Goal: Information Seeking & Learning: Learn about a topic

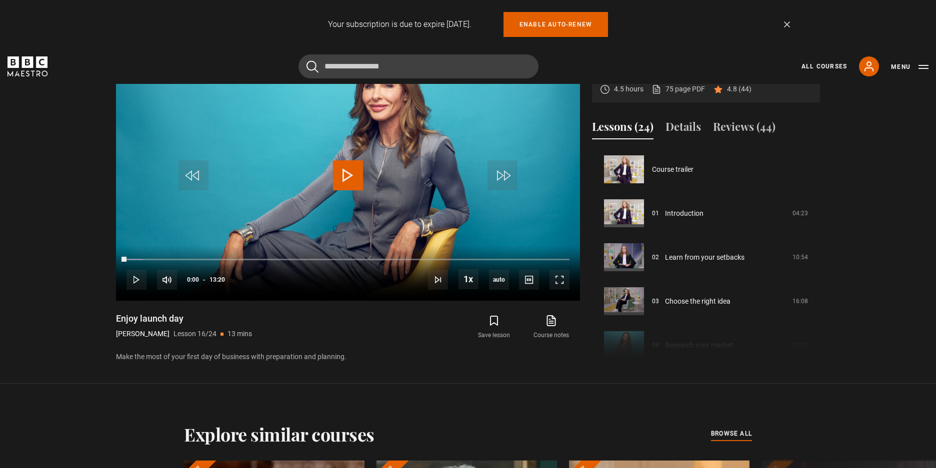
scroll to position [660, 0]
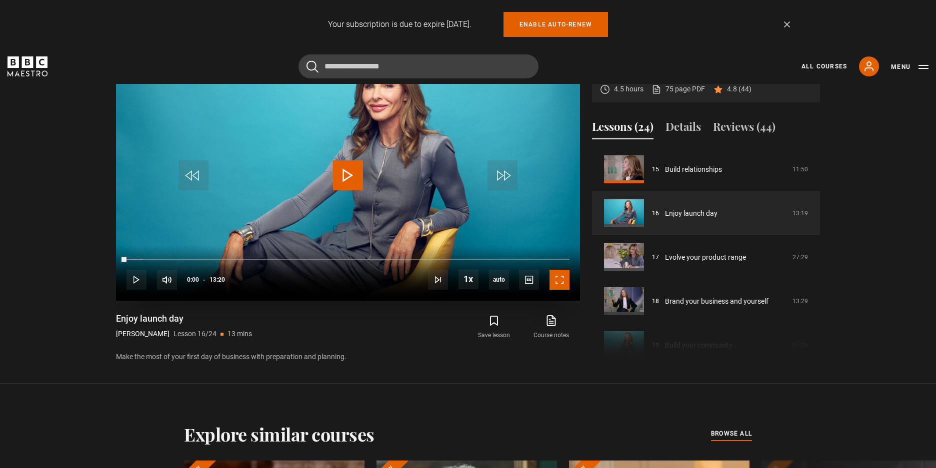
drag, startPoint x: 552, startPoint y: 282, endPoint x: 565, endPoint y: 325, distance: 45.3
click at [552, 282] on span "Video Player" at bounding box center [559, 280] width 20 height 20
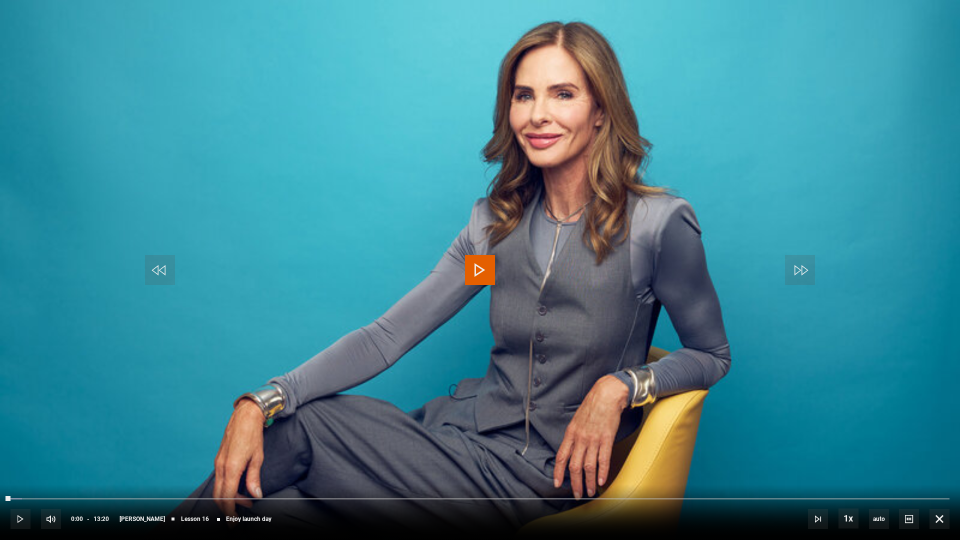
click at [340, 263] on video "Video Player" at bounding box center [480, 270] width 960 height 540
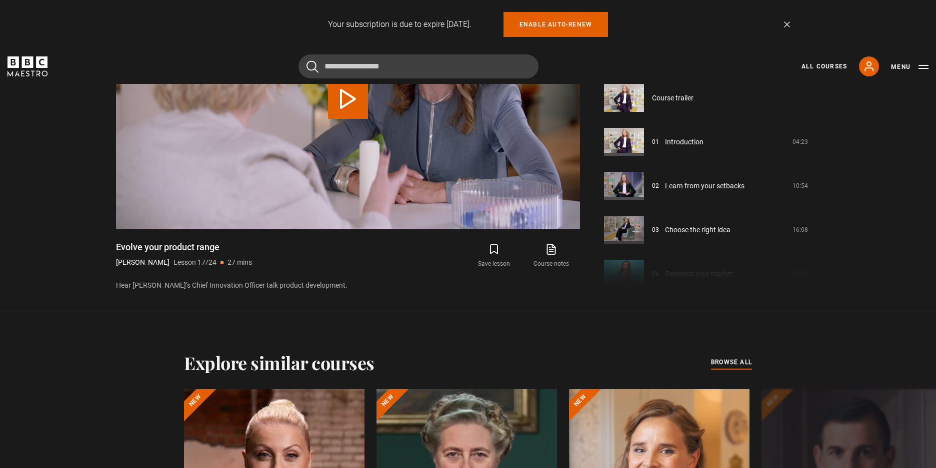
scroll to position [704, 0]
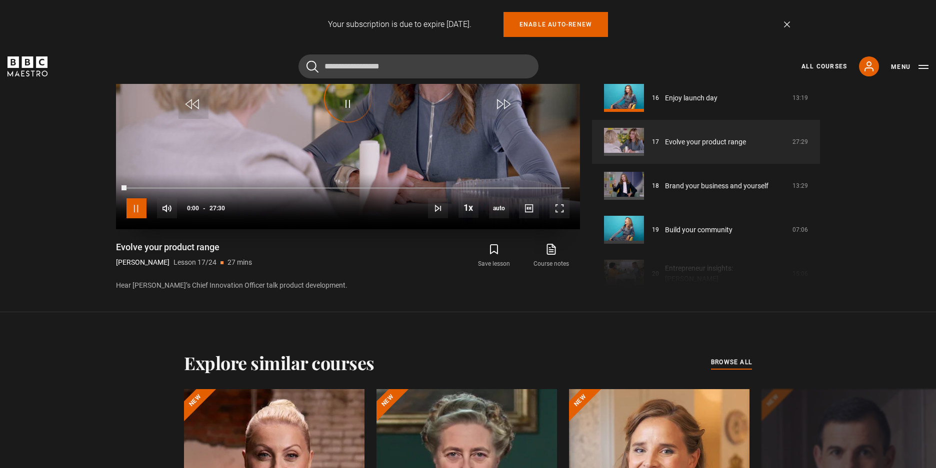
click at [131, 201] on span "Video Player" at bounding box center [136, 208] width 20 height 20
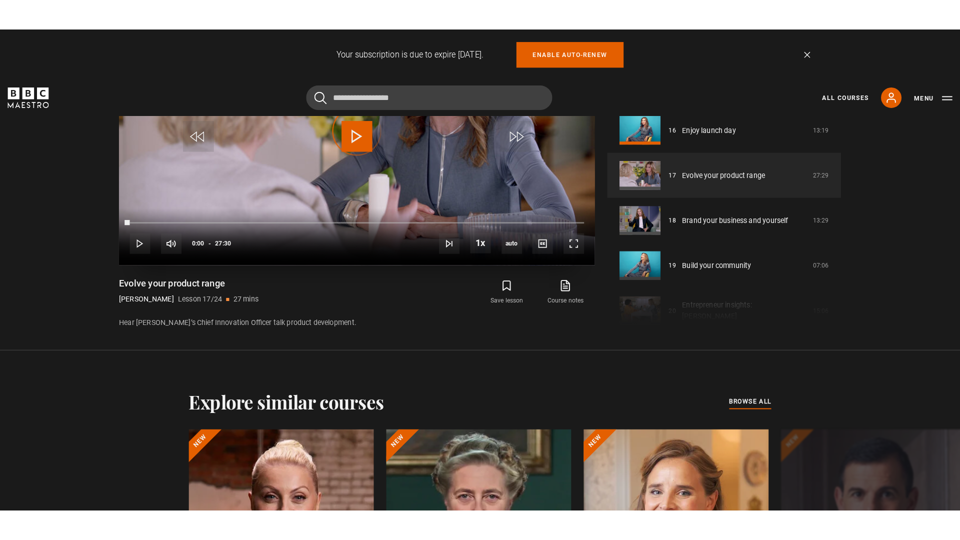
scroll to position [562, 0]
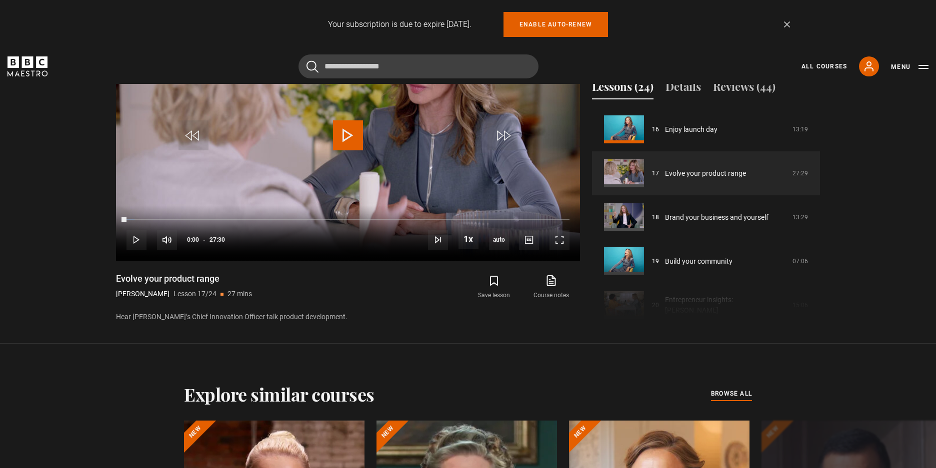
drag, startPoint x: 116, startPoint y: 278, endPoint x: 271, endPoint y: 277, distance: 155.0
click at [271, 277] on div "Evolve your product range Trinny Woodall Lesson 17/24 27 mins" at bounding box center [235, 287] width 238 height 29
copy h1 "Evolve your product range"
click at [562, 240] on span "Video Player" at bounding box center [559, 240] width 20 height 20
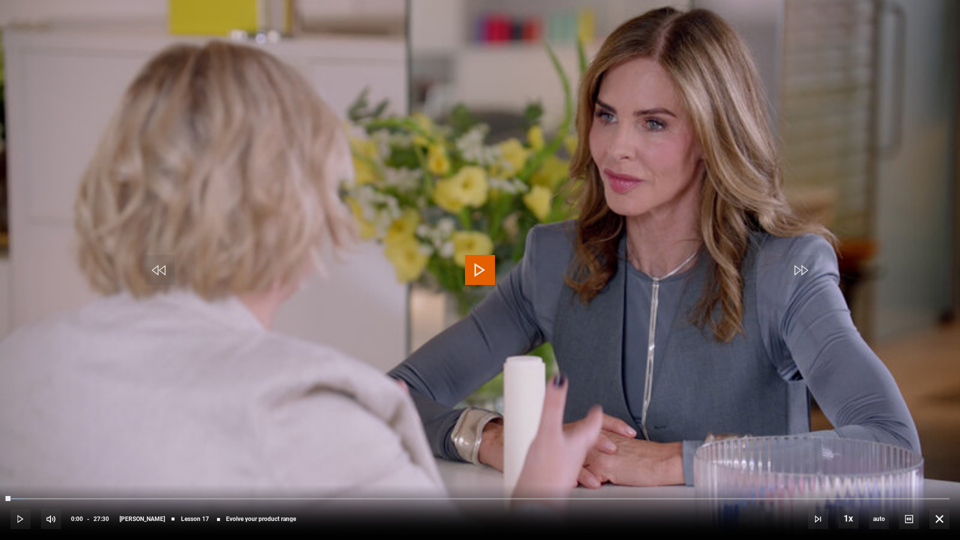
click at [459, 225] on video "Video Player" at bounding box center [480, 270] width 960 height 540
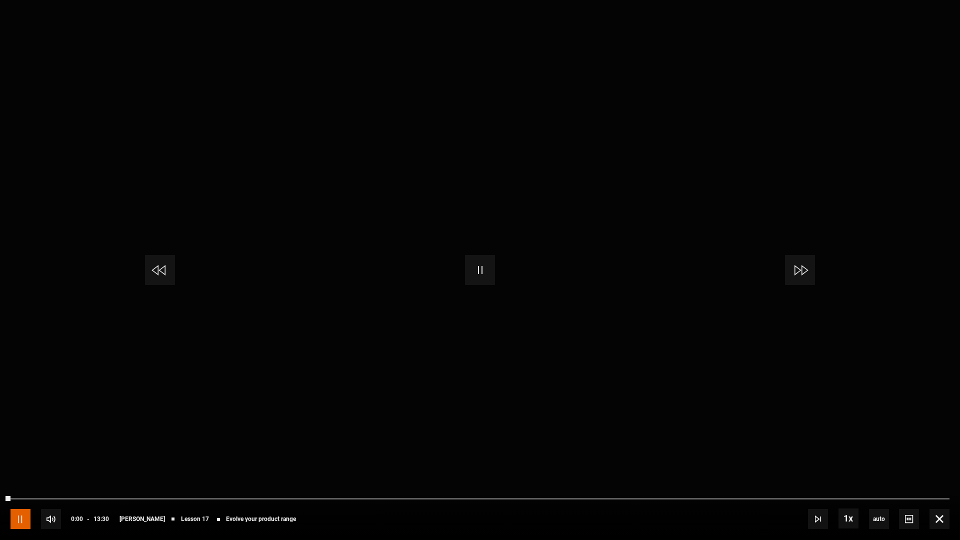
click at [26, 468] on span "Video Player" at bounding box center [20, 519] width 20 height 20
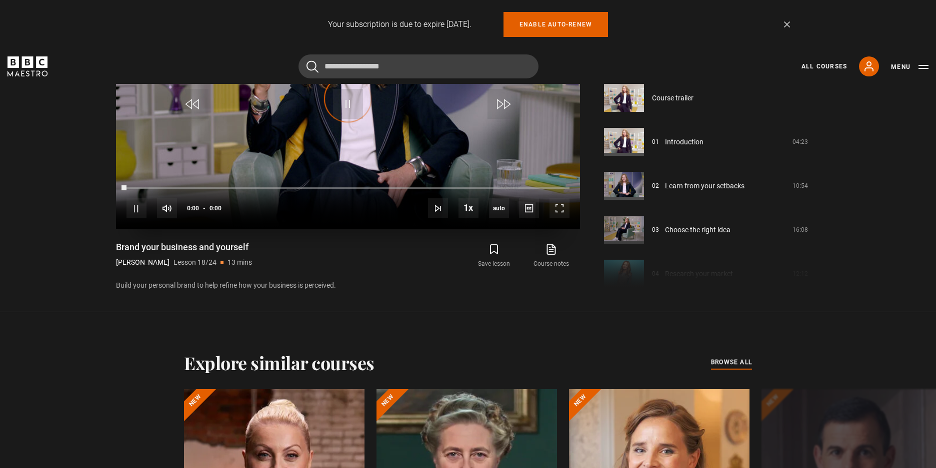
scroll to position [748, 0]
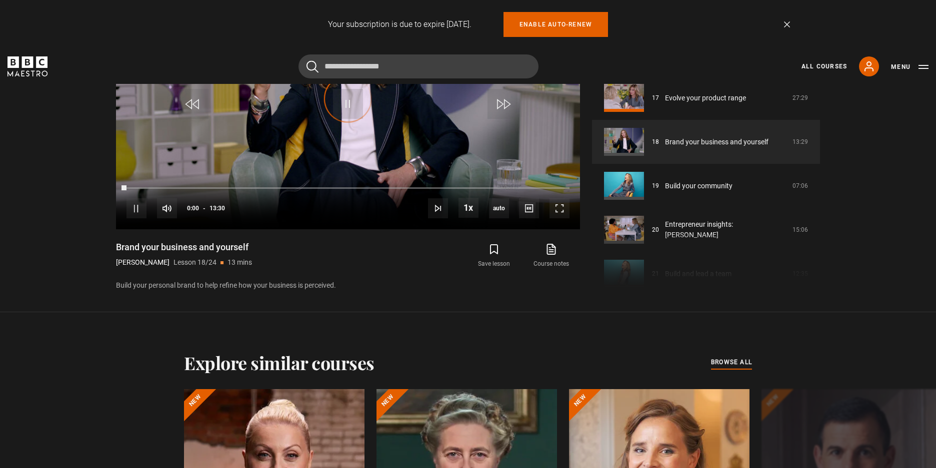
click at [127, 208] on span "Video Player" at bounding box center [136, 208] width 20 height 20
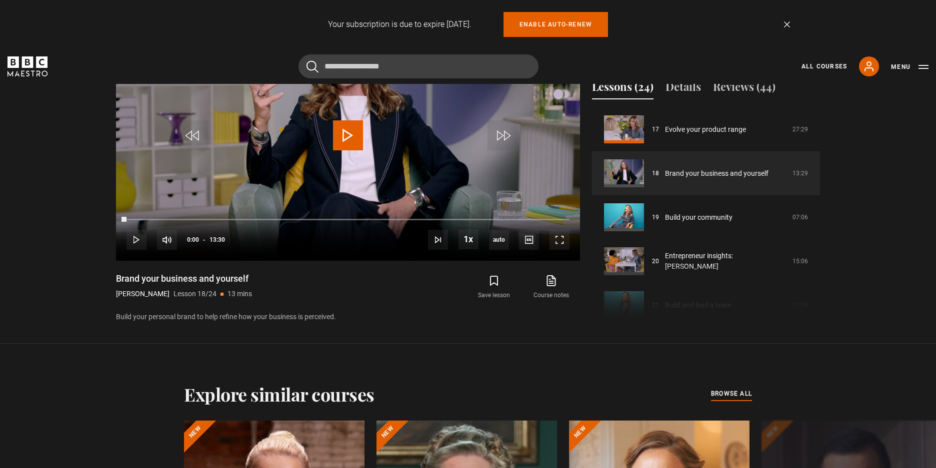
drag, startPoint x: 118, startPoint y: 277, endPoint x: 257, endPoint y: 284, distance: 139.1
click at [257, 283] on div "Brand your business and yourself Trinny Woodall Lesson 18/24 13 mins" at bounding box center [235, 287] width 238 height 29
copy h1 "Brand your business and yourself"
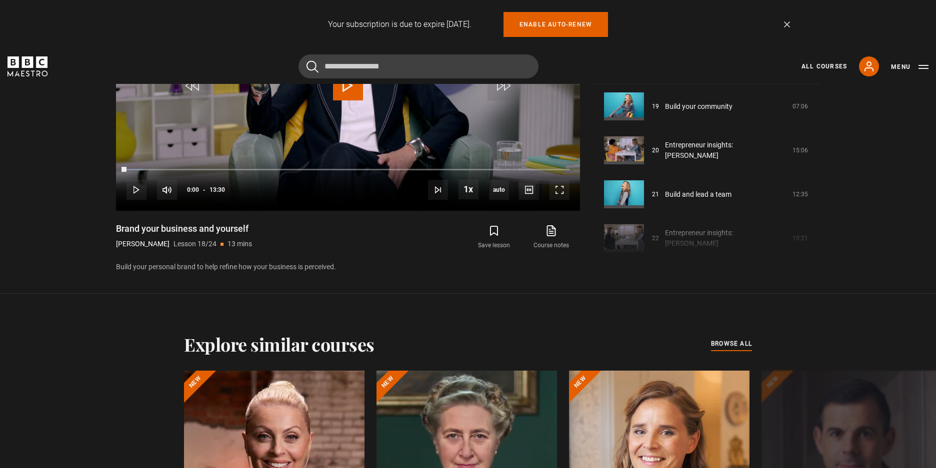
scroll to position [759, 0]
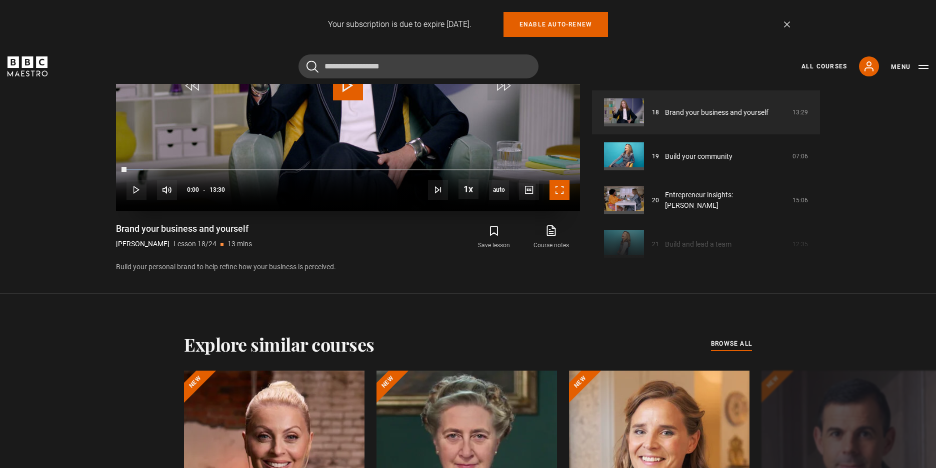
click at [561, 188] on span "Video Player" at bounding box center [559, 190] width 20 height 20
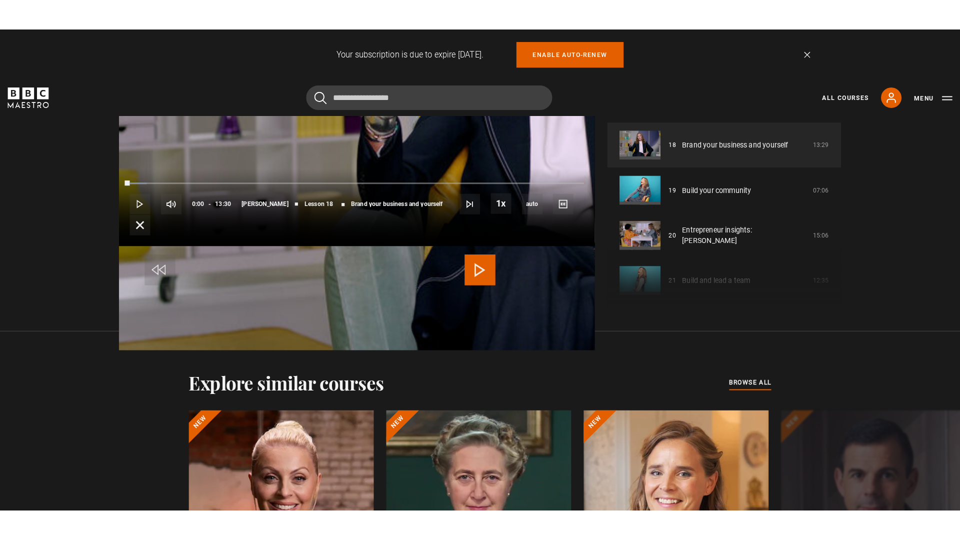
scroll to position [562, 0]
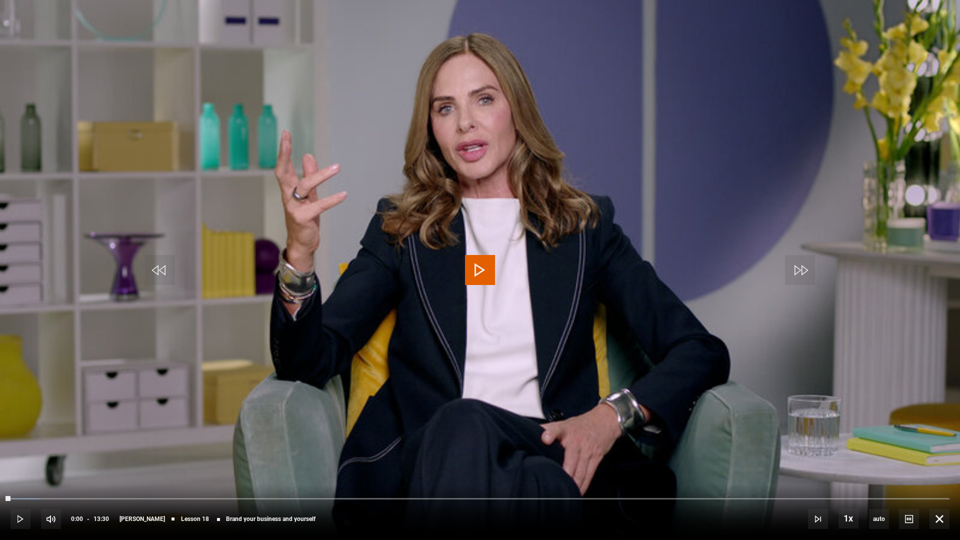
drag, startPoint x: 323, startPoint y: 214, endPoint x: 360, endPoint y: 273, distance: 69.9
click at [323, 214] on video "Video Player" at bounding box center [480, 270] width 960 height 540
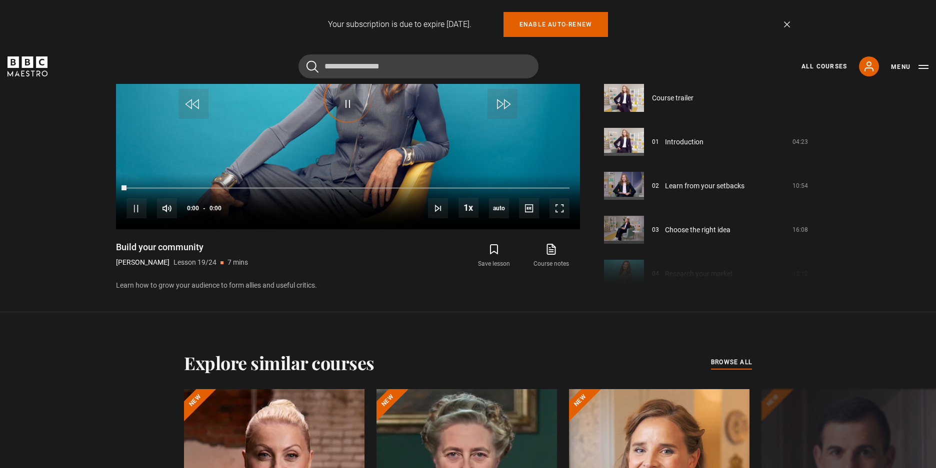
scroll to position [792, 0]
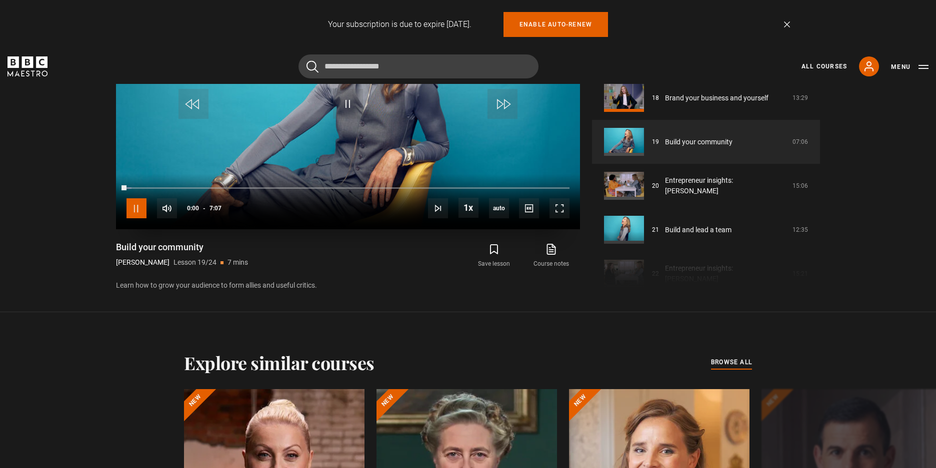
click at [134, 216] on span "Video Player" at bounding box center [136, 208] width 20 height 20
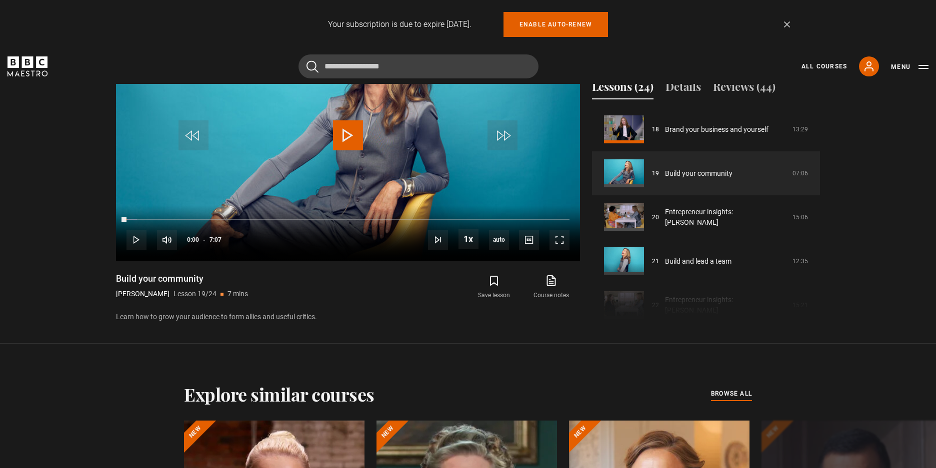
drag, startPoint x: 114, startPoint y: 278, endPoint x: 221, endPoint y: 280, distance: 107.0
click at [221, 280] on div "Thriving in Business Trinny Woodall 4.5 hours 75 page PDF (opens in new tab) 4.…" at bounding box center [468, 161] width 720 height 323
copy h1 "Build your community"
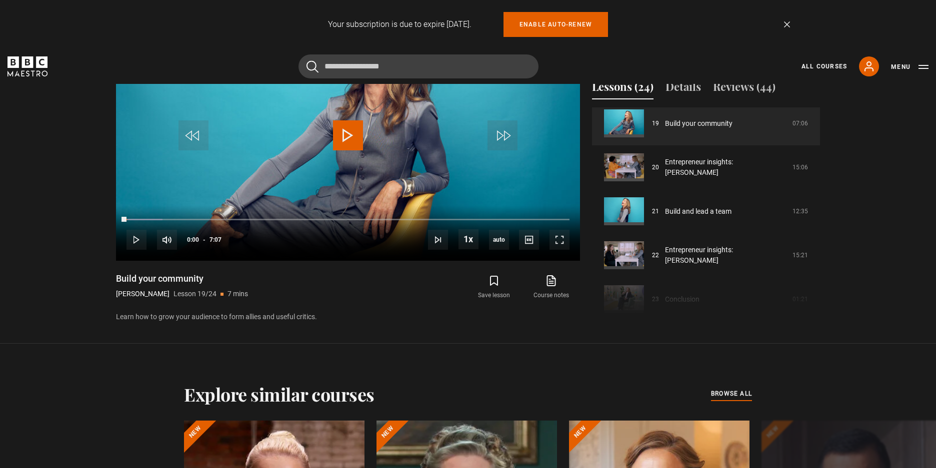
scroll to position [462, 0]
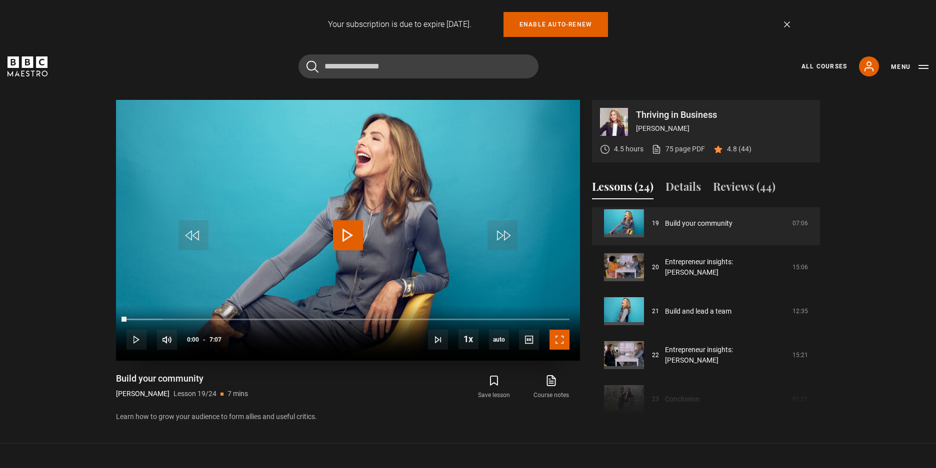
click at [563, 342] on span "Video Player" at bounding box center [559, 340] width 20 height 20
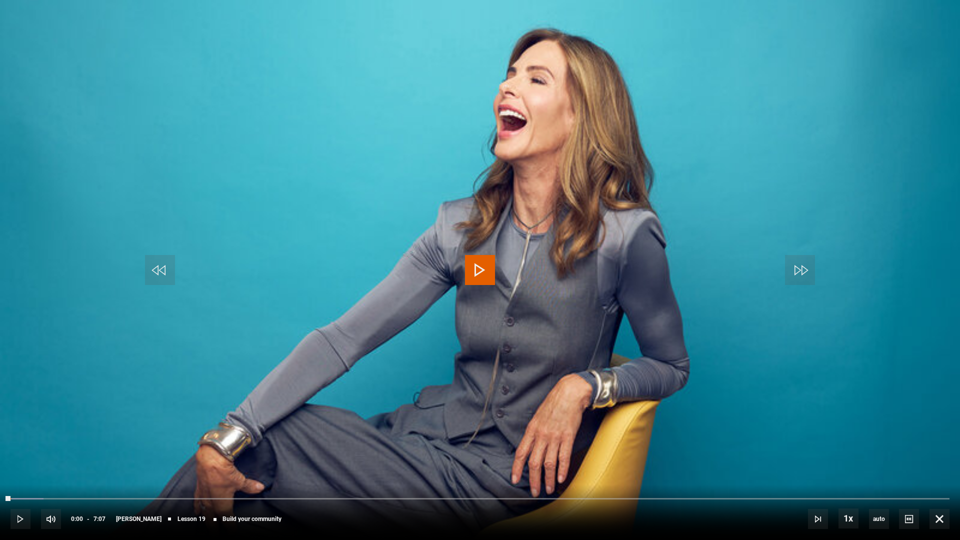
drag, startPoint x: 399, startPoint y: 415, endPoint x: 525, endPoint y: 525, distance: 167.2
click at [399, 415] on video "Video Player" at bounding box center [480, 270] width 960 height 540
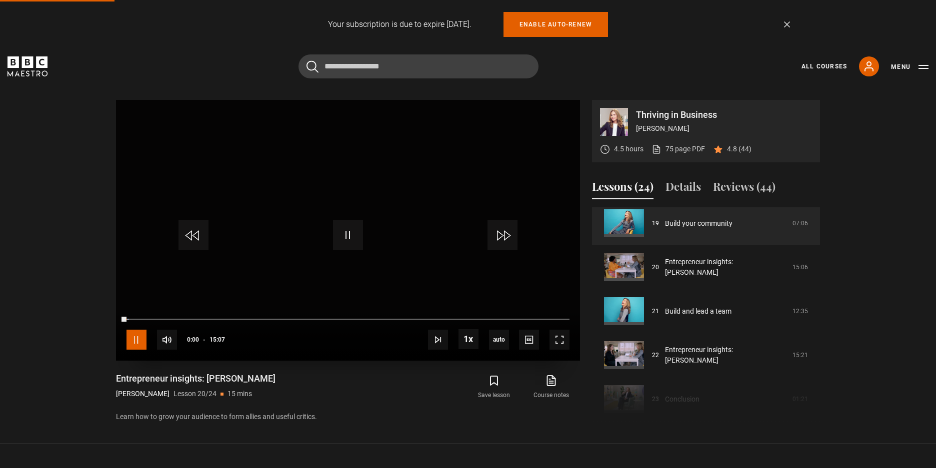
click at [135, 346] on span "Video Player" at bounding box center [136, 340] width 20 height 20
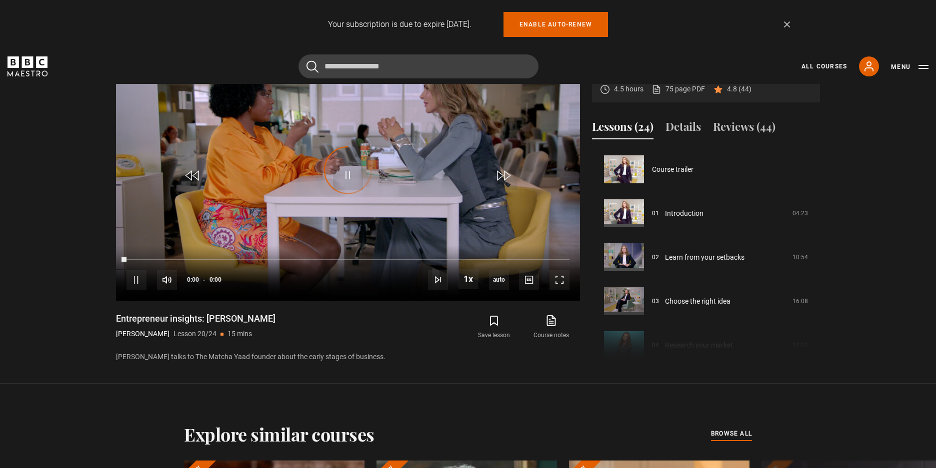
scroll to position [836, 0]
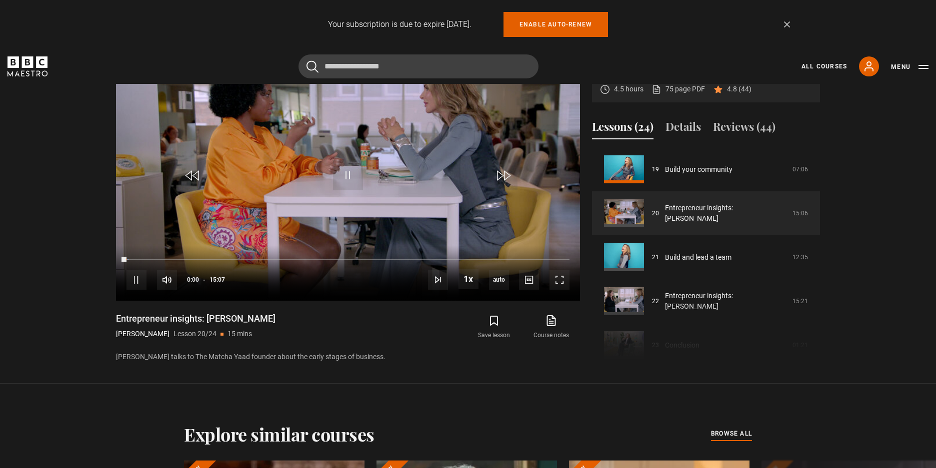
drag, startPoint x: 124, startPoint y: 259, endPoint x: 56, endPoint y: 255, distance: 68.1
click at [65, 255] on section "Thriving in Business Trinny Woodall 4.5 hours 75 page PDF (opens in new tab) 4.…" at bounding box center [468, 192] width 936 height 384
click at [134, 278] on span "Video Player" at bounding box center [136, 280] width 20 height 20
drag, startPoint x: 120, startPoint y: 256, endPoint x: 2, endPoint y: 264, distance: 118.2
click at [78, 258] on section "Thriving in Business Trinny Woodall 4.5 hours 75 page PDF (opens in new tab) 4.…" at bounding box center [468, 192] width 936 height 384
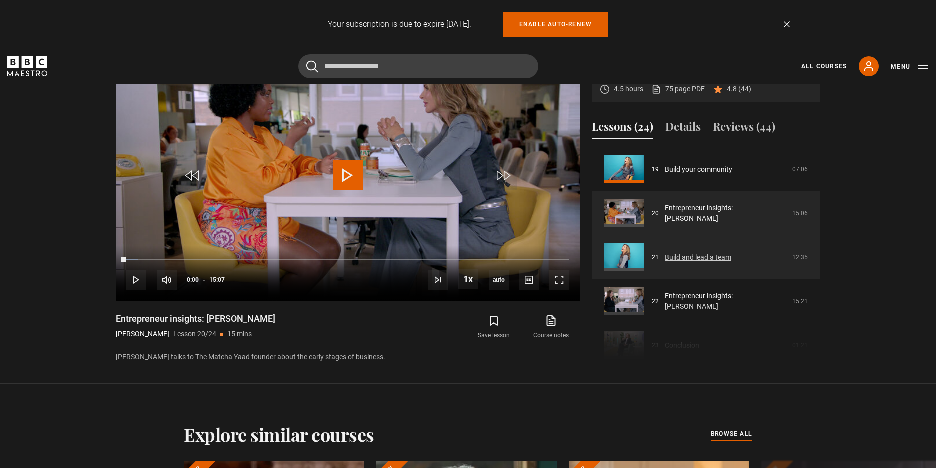
scroll to position [886, 0]
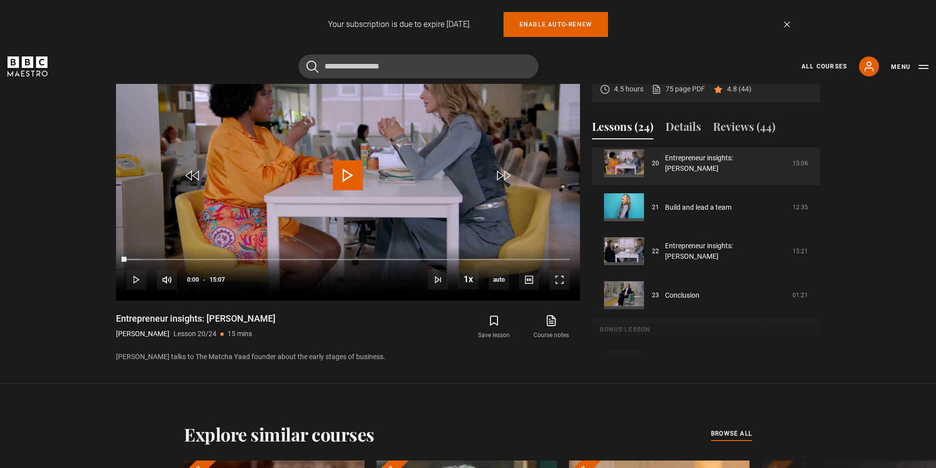
drag, startPoint x: 116, startPoint y: 317, endPoint x: 259, endPoint y: 319, distance: 143.0
click at [259, 319] on div "Entrepreneur insights: Monique Trinny Woodall Lesson 20/24 15 mins" at bounding box center [240, 327] width 249 height 29
copy h1 "Entrepreneur insights: Monique"
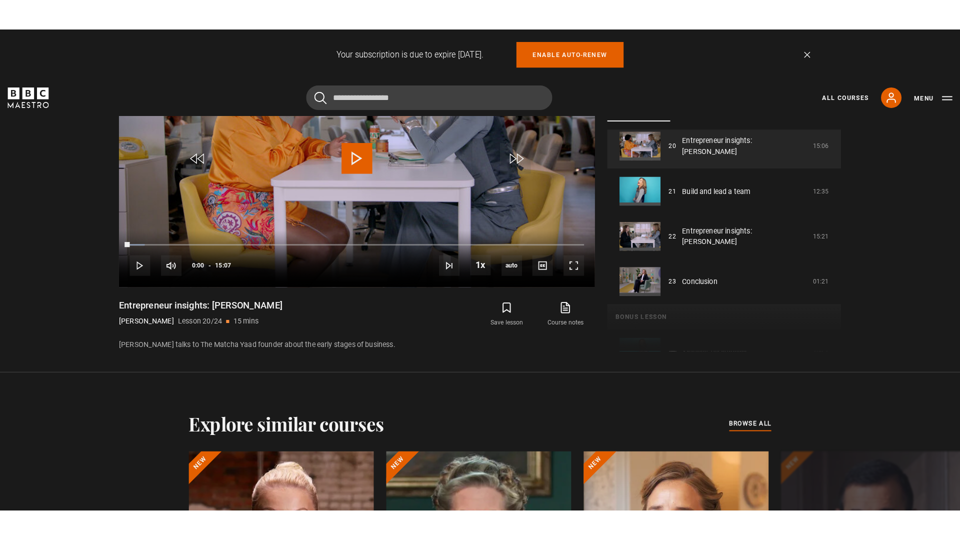
scroll to position [522, 0]
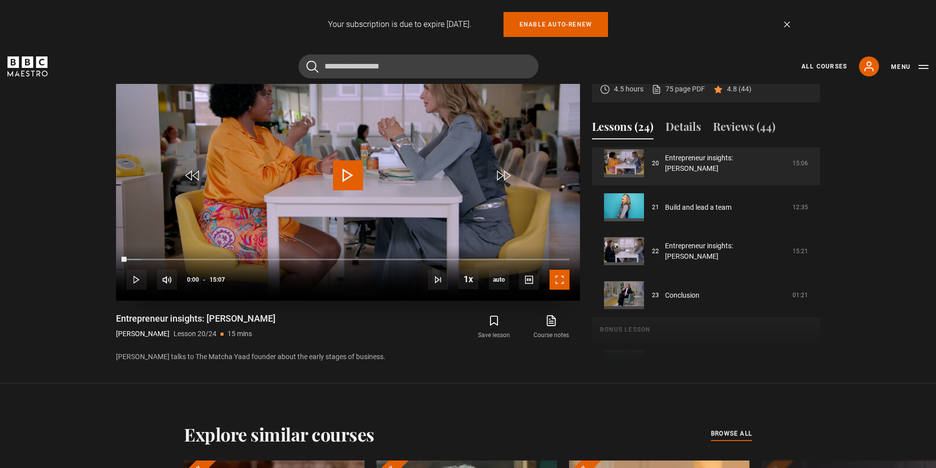
click at [555, 280] on span "Video Player" at bounding box center [559, 280] width 20 height 20
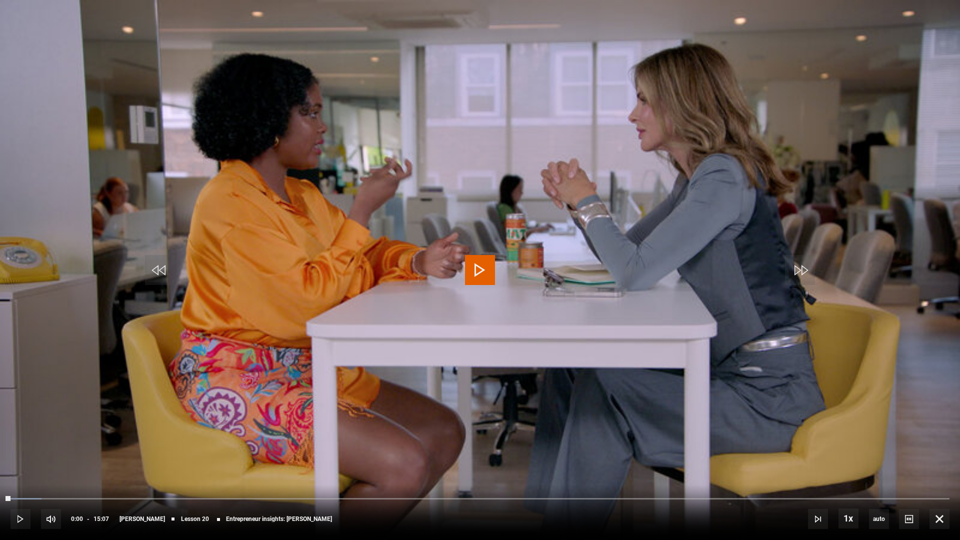
click at [892, 195] on video "Video Player" at bounding box center [480, 270] width 960 height 540
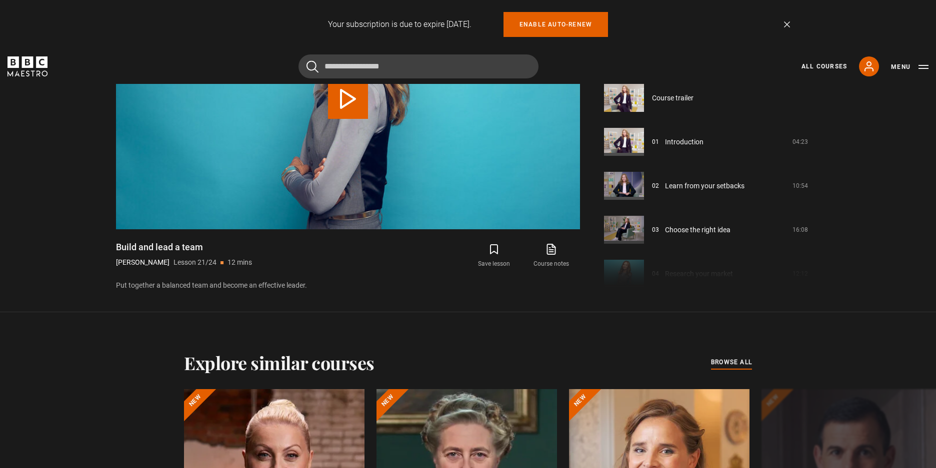
scroll to position [880, 0]
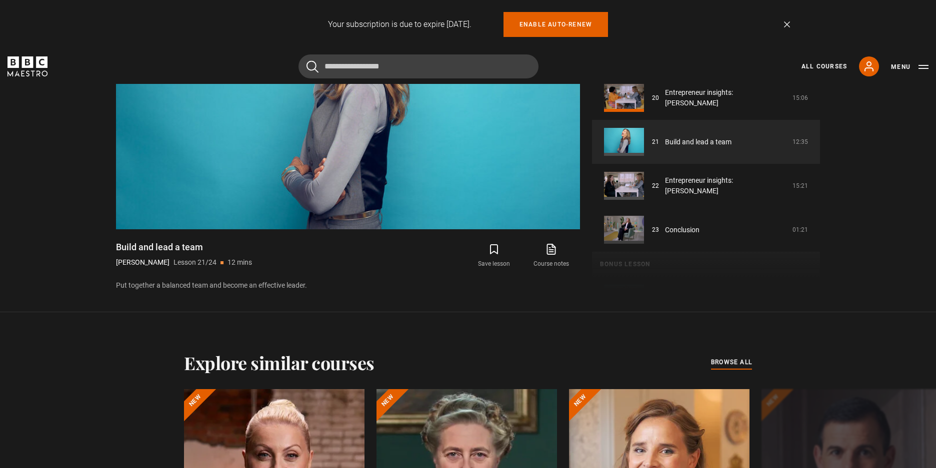
drag, startPoint x: 129, startPoint y: 247, endPoint x: 210, endPoint y: 247, distance: 81.5
click at [210, 247] on section "Thriving in Business Trinny Woodall 4.5 hours 75 page PDF (opens in new tab) 4.…" at bounding box center [468, 121] width 936 height 384
copy h1 "Build and lead a team"
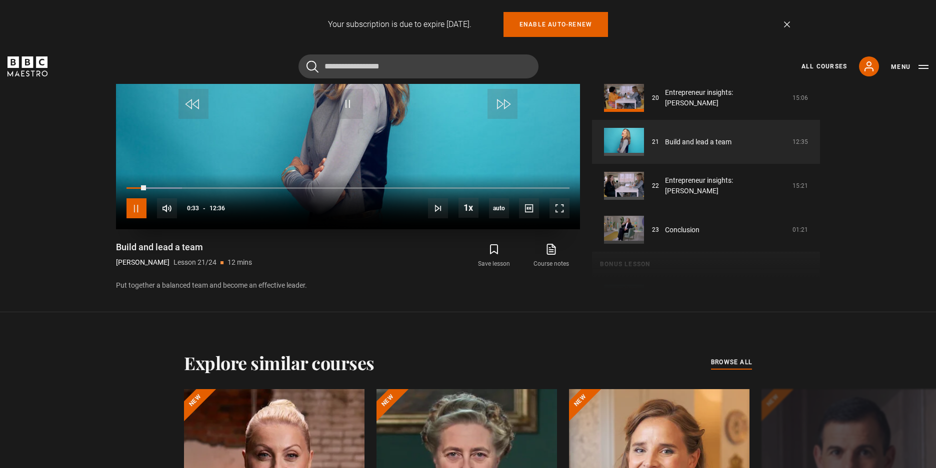
click at [137, 212] on span "Video Player" at bounding box center [136, 208] width 20 height 20
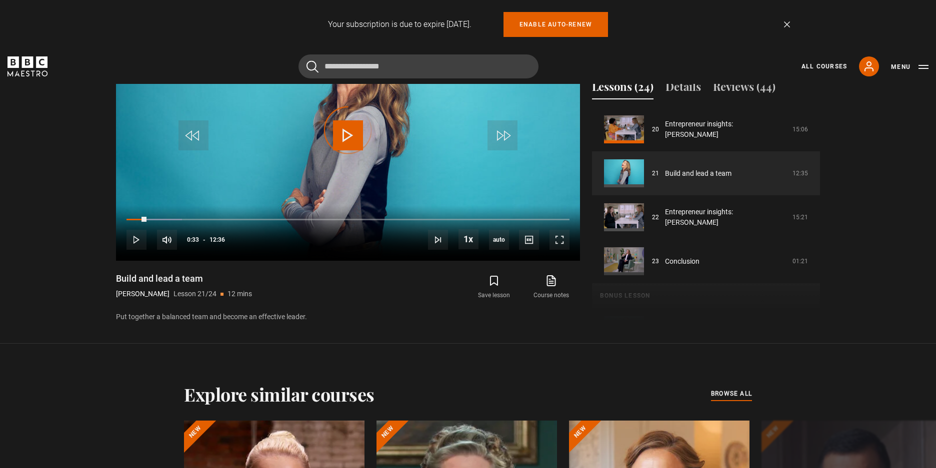
drag, startPoint x: 143, startPoint y: 218, endPoint x: 79, endPoint y: 217, distance: 64.0
click at [79, 217] on section "Thriving in Business Trinny Woodall 4.5 hours 75 page PDF (opens in new tab) 4.…" at bounding box center [468, 152] width 936 height 384
drag, startPoint x: 142, startPoint y: 219, endPoint x: 63, endPoint y: 235, distance: 80.1
click at [68, 234] on section "Thriving in Business Trinny Woodall 4.5 hours 75 page PDF (opens in new tab) 4.…" at bounding box center [468, 152] width 936 height 384
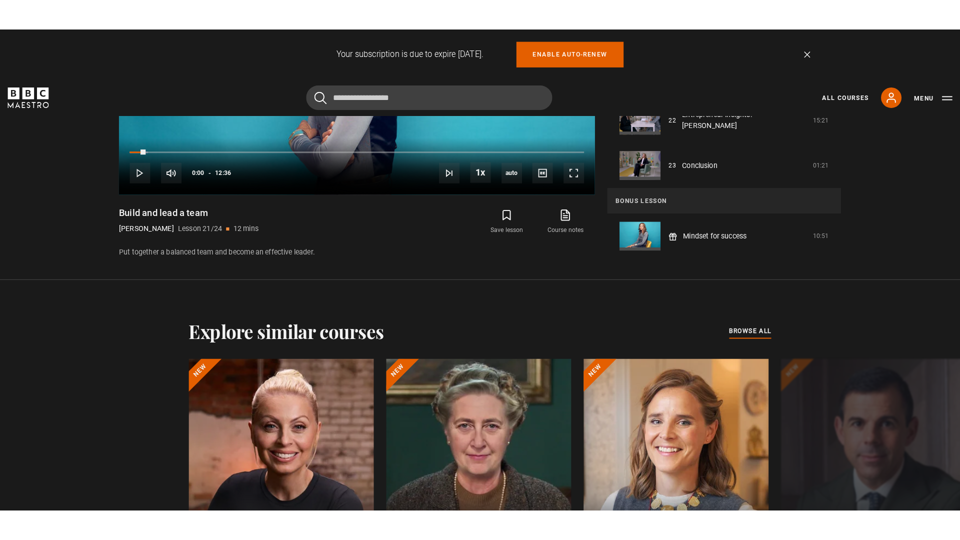
scroll to position [512, 0]
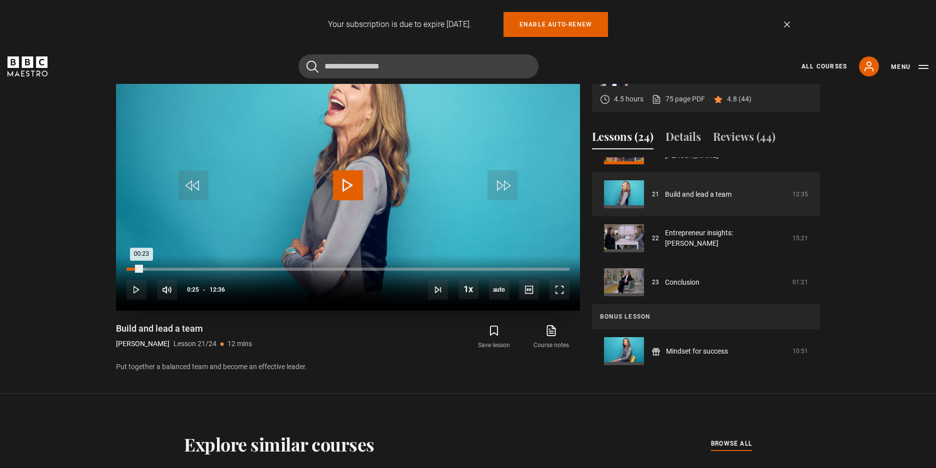
click at [140, 269] on div "00:23" at bounding box center [133, 269] width 15 height 3
drag, startPoint x: 130, startPoint y: 269, endPoint x: 113, endPoint y: 270, distance: 17.0
click at [113, 270] on div "Thriving in Business Trinny Woodall 4.5 hours 75 page PDF (opens in new tab) 4.…" at bounding box center [468, 211] width 720 height 323
click at [565, 294] on span "Video Player" at bounding box center [559, 290] width 20 height 20
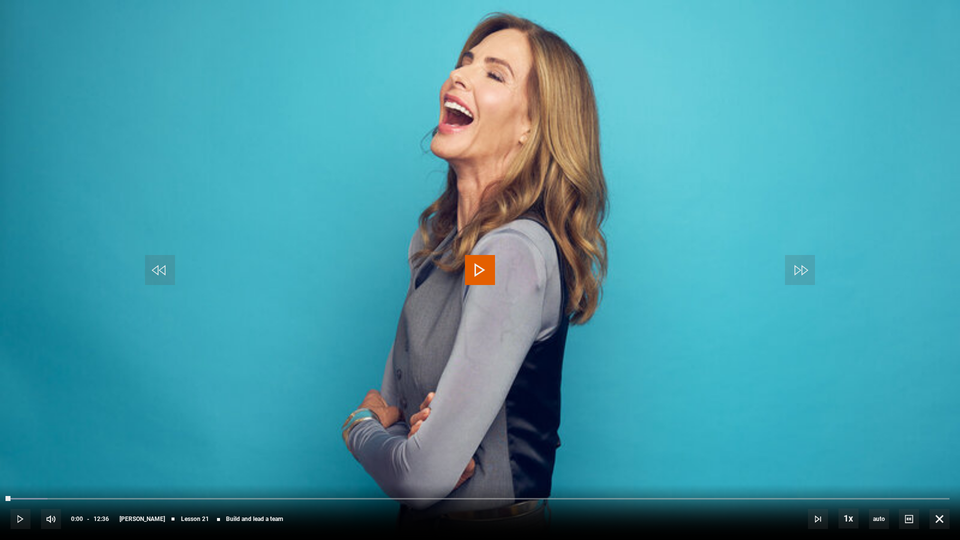
click at [394, 255] on video "Video Player" at bounding box center [480, 270] width 960 height 540
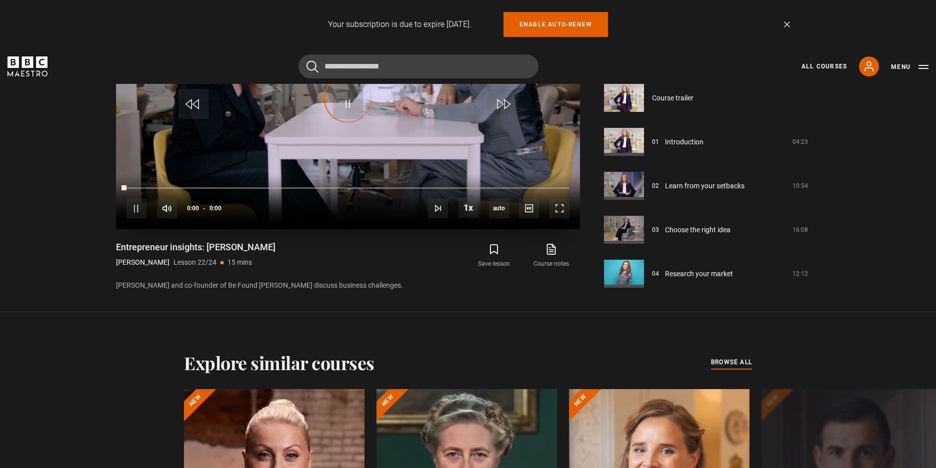
scroll to position [909, 0]
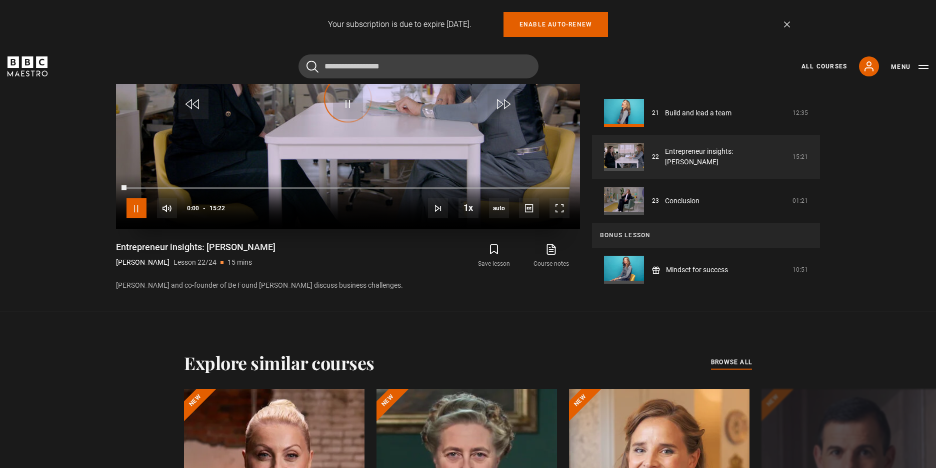
click at [132, 212] on span "Video Player" at bounding box center [136, 208] width 20 height 20
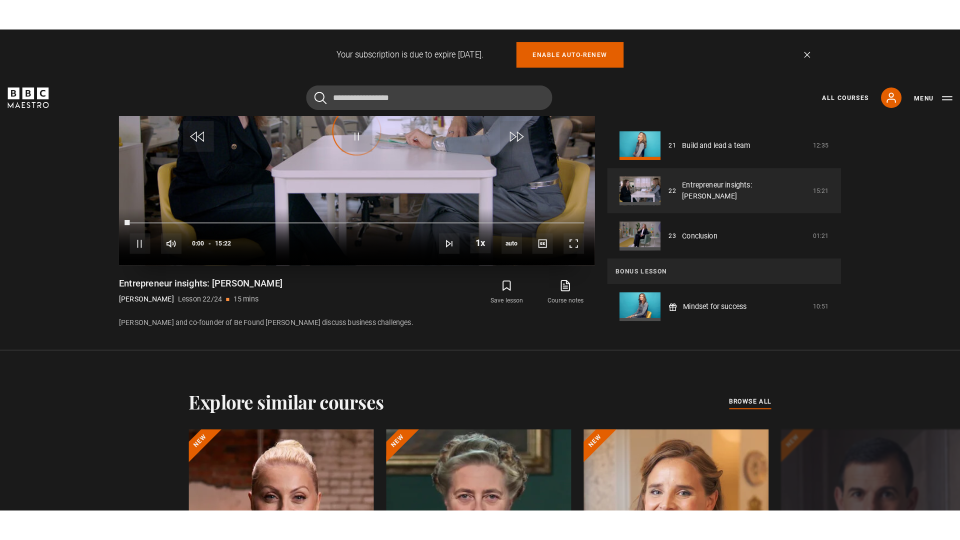
scroll to position [562, 0]
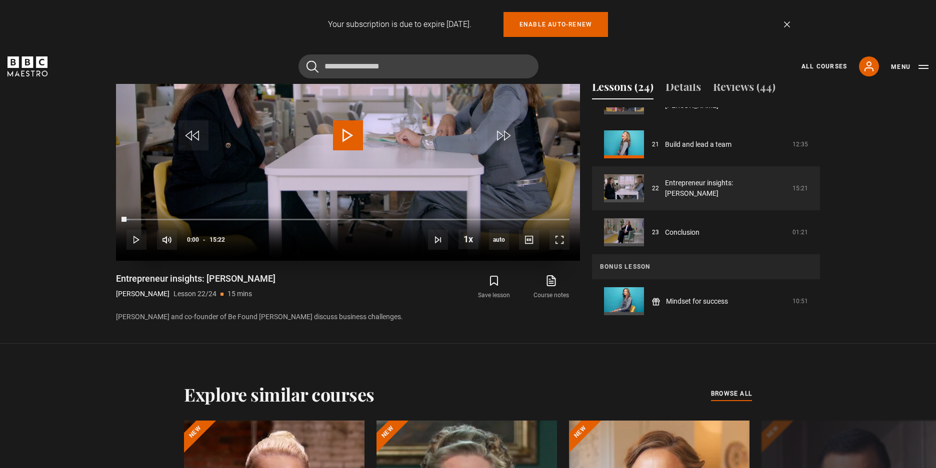
click at [123, 241] on div "10s Skip Back 10 seconds Play 10s Skip Forward 10 seconds Loaded : 0.54% 00:00 …" at bounding box center [348, 232] width 464 height 55
drag, startPoint x: 112, startPoint y: 279, endPoint x: 249, endPoint y: 276, distance: 137.0
click at [249, 276] on div "Thriving in Business Trinny Woodall 4.5 hours 75 page PDF (opens in new tab) 4.…" at bounding box center [468, 161] width 720 height 323
copy h1 "Entrepreneur insights: Jennifer"
drag, startPoint x: 566, startPoint y: 238, endPoint x: 578, endPoint y: 282, distance: 45.3
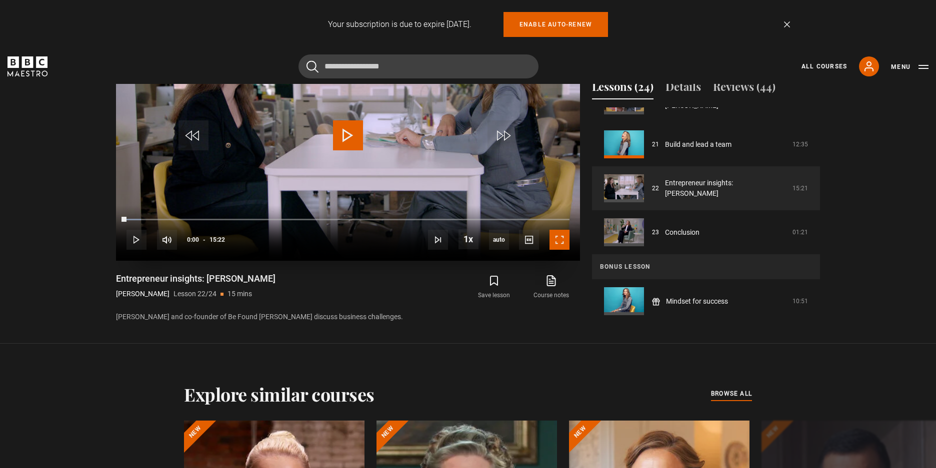
click at [566, 238] on span "Video Player" at bounding box center [559, 240] width 20 height 20
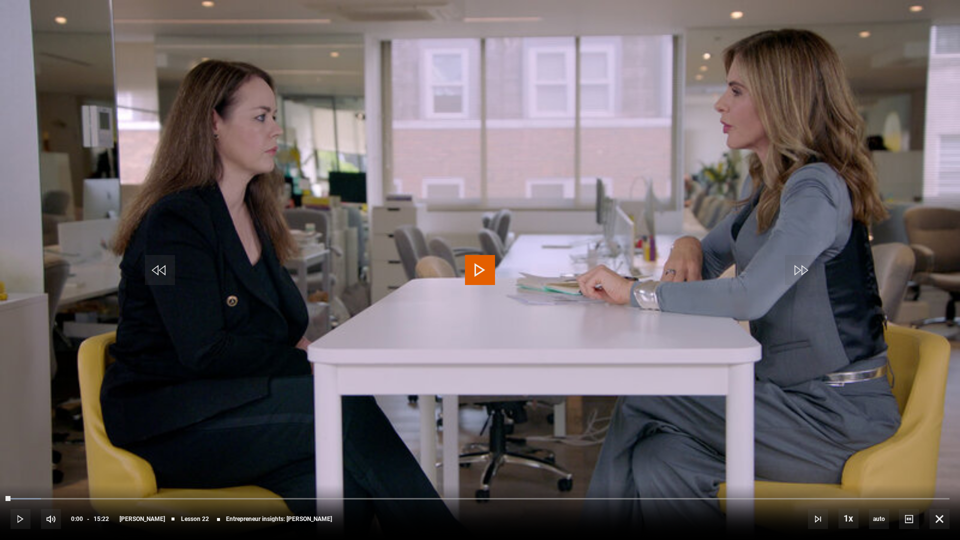
click at [496, 286] on video "Video Player" at bounding box center [480, 270] width 960 height 540
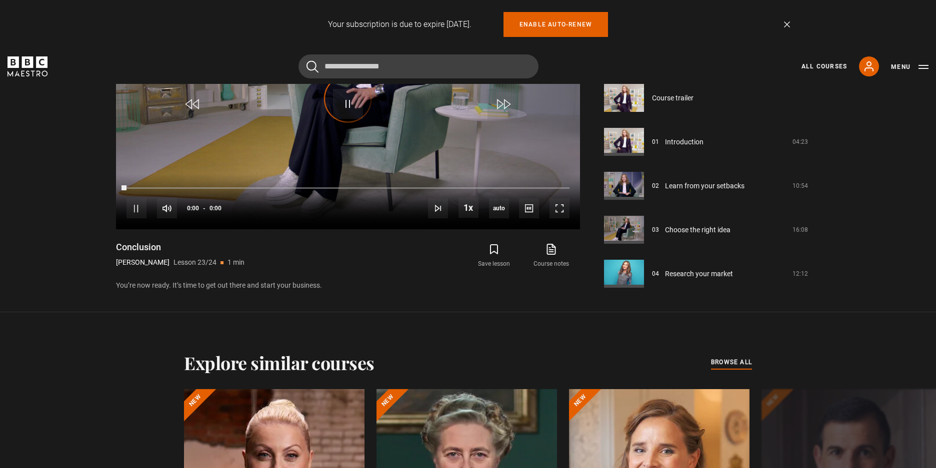
scroll to position [909, 0]
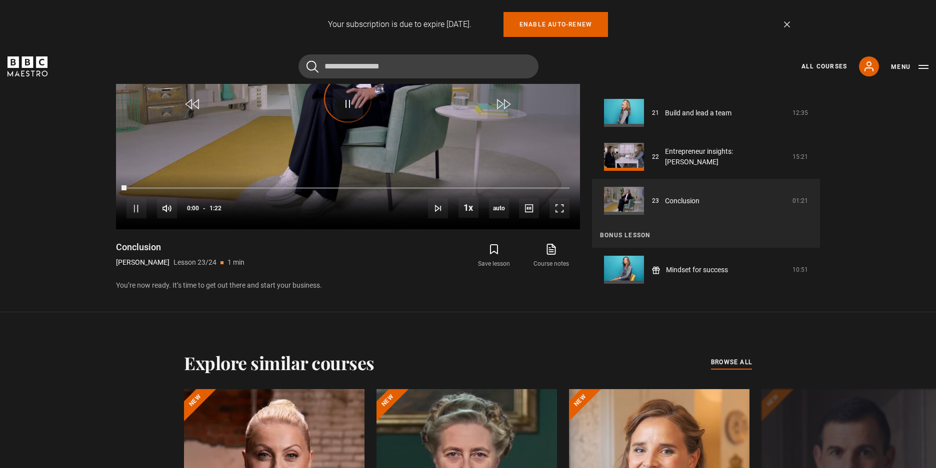
click at [558, 300] on section "Thriving in Business Trinny Woodall 4.5 hours 75 page PDF (opens in new tab) 4.…" at bounding box center [468, 121] width 936 height 384
click at [595, 77] on div "Cancel Courses Previous courses Next courses Agatha Christie Writing 12 Related…" at bounding box center [467, 66] width 921 height 24
click at [151, 205] on div "10s Skip Back 10 seconds Pause 10s Skip Forward 10 seconds Loaded : 6.10% 0:00 …" at bounding box center [348, 201] width 464 height 55
click at [141, 207] on span "Video Player" at bounding box center [136, 208] width 20 height 20
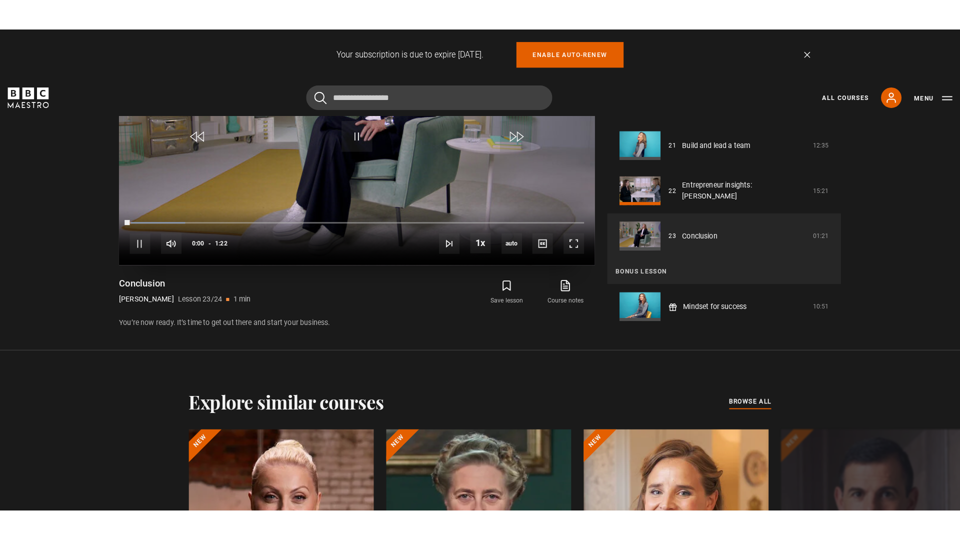
scroll to position [562, 0]
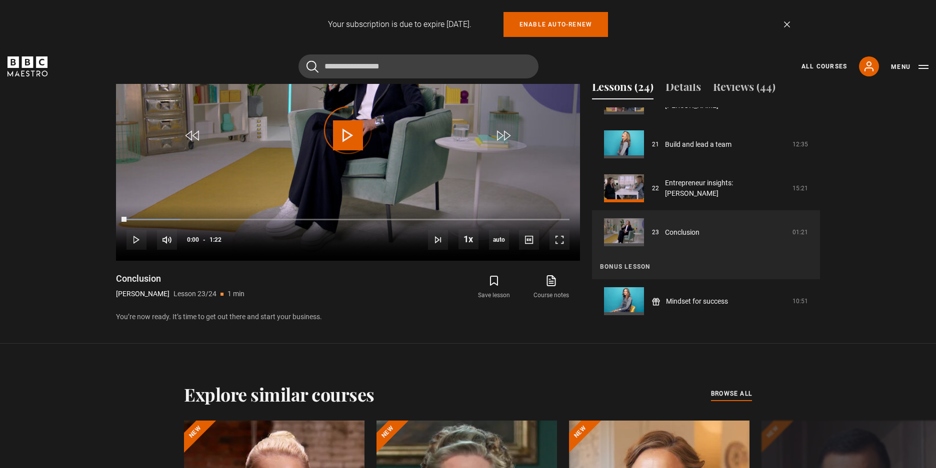
drag, startPoint x: 124, startPoint y: 220, endPoint x: 4, endPoint y: 227, distance: 119.7
click at [23, 218] on section "Thriving in Business Trinny Woodall 4.5 hours 75 page PDF (opens in new tab) 4.…" at bounding box center [468, 152] width 936 height 384
click at [564, 247] on span "Video Player" at bounding box center [559, 240] width 20 height 20
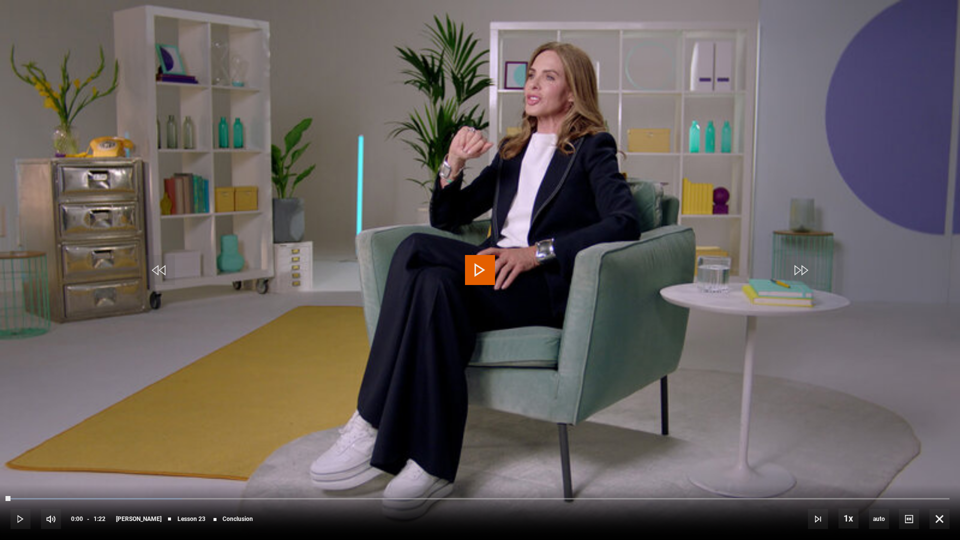
click at [374, 353] on video "Video Player" at bounding box center [480, 270] width 960 height 540
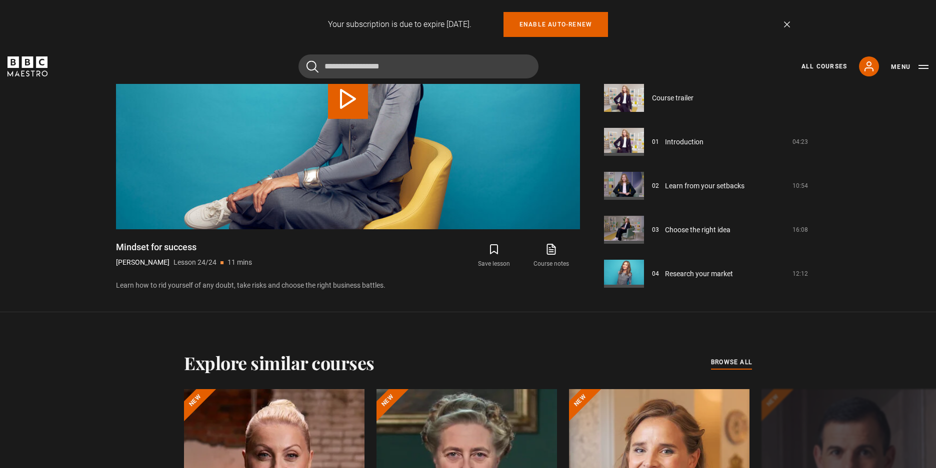
scroll to position [909, 0]
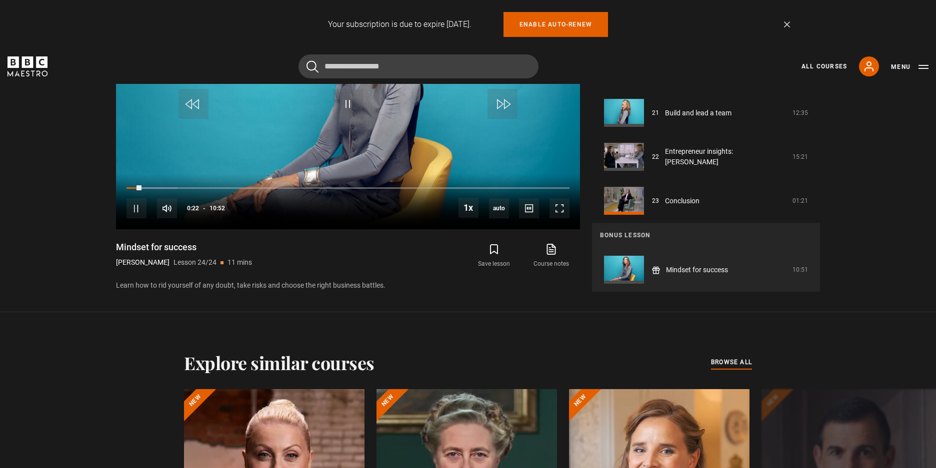
drag, startPoint x: 107, startPoint y: 244, endPoint x: 218, endPoint y: 250, distance: 110.6
click at [218, 250] on section "Thriving in Business Trinny Woodall 4.5 hours 75 page PDF (opens in new tab) 4.…" at bounding box center [468, 121] width 936 height 384
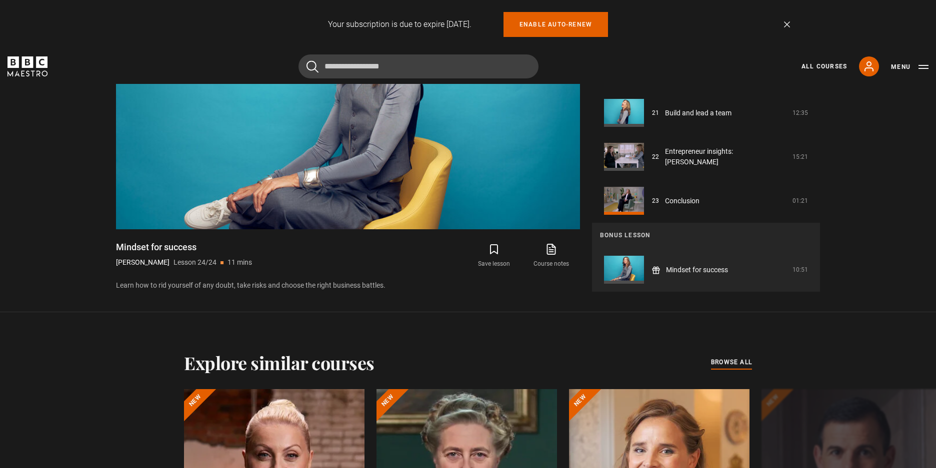
copy h1 "Mindset for success"
click at [548, 252] on icon at bounding box center [551, 249] width 12 height 12
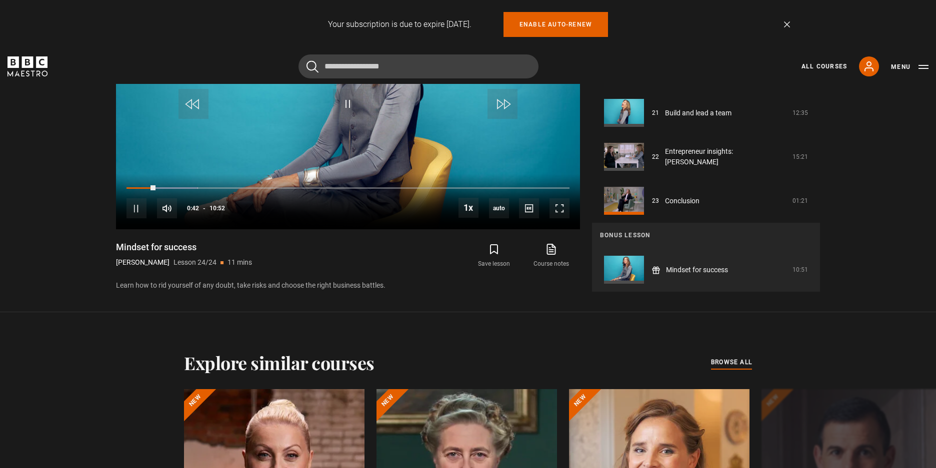
drag, startPoint x: 148, startPoint y: 184, endPoint x: 99, endPoint y: 187, distance: 49.1
click at [110, 185] on div "Thriving in Business Trinny Woodall 4.5 hours 75 page PDF (opens in new tab) 4.…" at bounding box center [468, 130] width 720 height 323
click at [130, 206] on span "Video Player" at bounding box center [136, 208] width 20 height 20
click at [135, 188] on div "00:12" at bounding box center [135, 187] width 1 height 3
click at [126, 188] on div "00:04" at bounding box center [127, 187] width 3 height 3
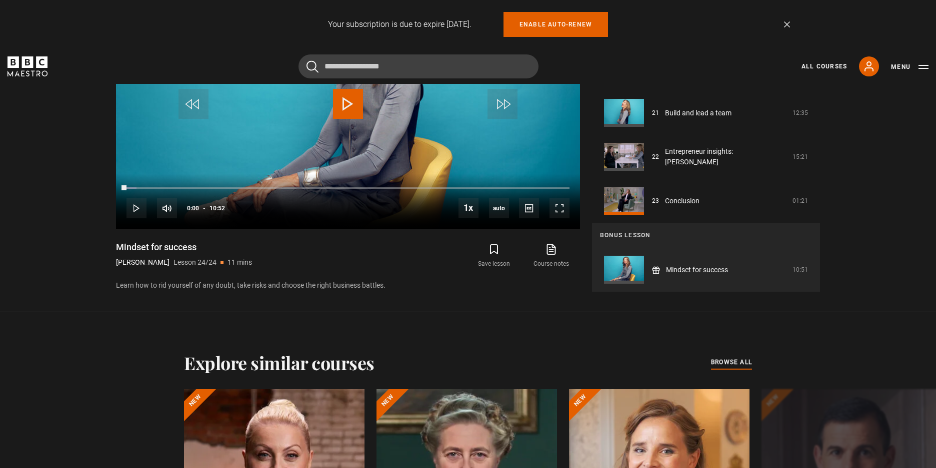
drag, startPoint x: 107, startPoint y: 247, endPoint x: 218, endPoint y: 248, distance: 111.0
click at [218, 248] on section "Thriving in Business Trinny Woodall 4.5 hours 75 page PDF (opens in new tab) 4.…" at bounding box center [468, 121] width 936 height 384
copy h1 "Mindset for success"
click at [555, 211] on span "Video Player" at bounding box center [559, 208] width 20 height 20
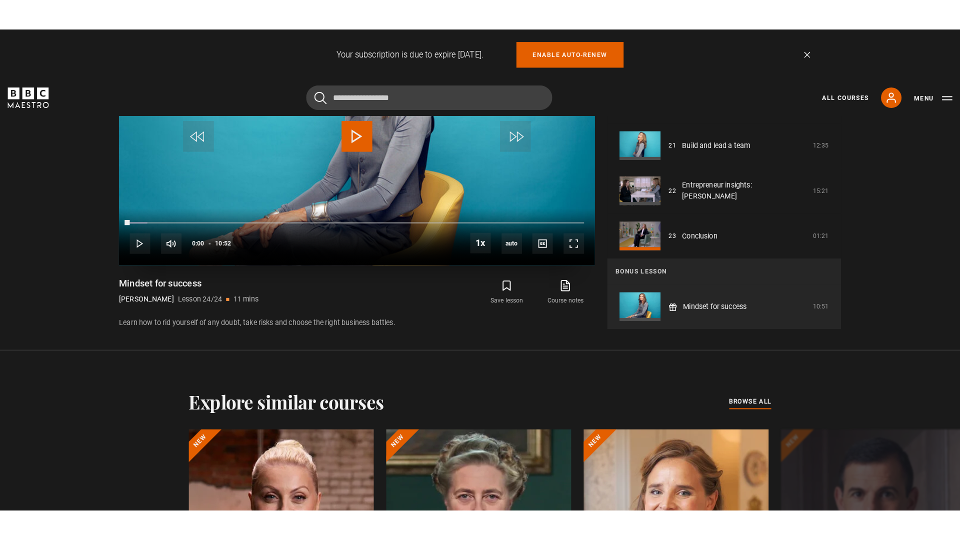
scroll to position [562, 0]
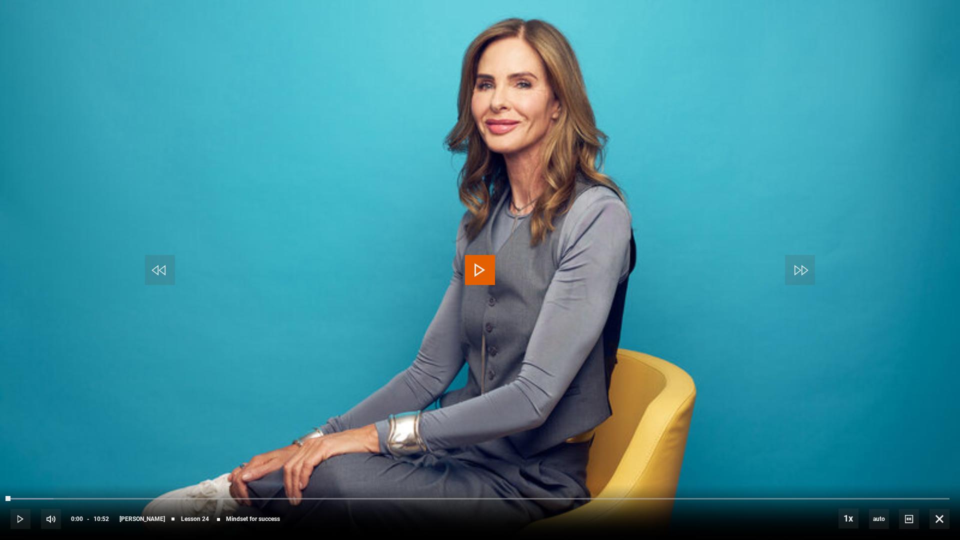
click at [425, 273] on video "Video Player" at bounding box center [480, 270] width 960 height 540
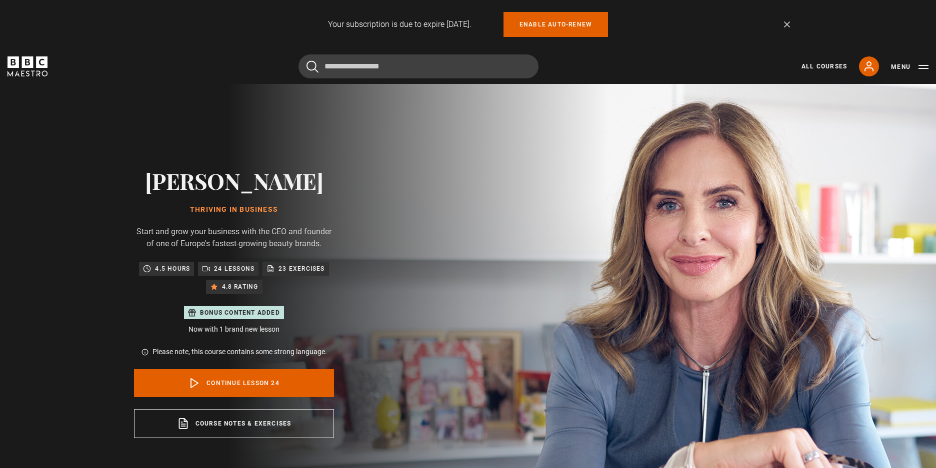
click at [27, 62] on icon "BBC Maestro" at bounding box center [27, 66] width 40 height 20
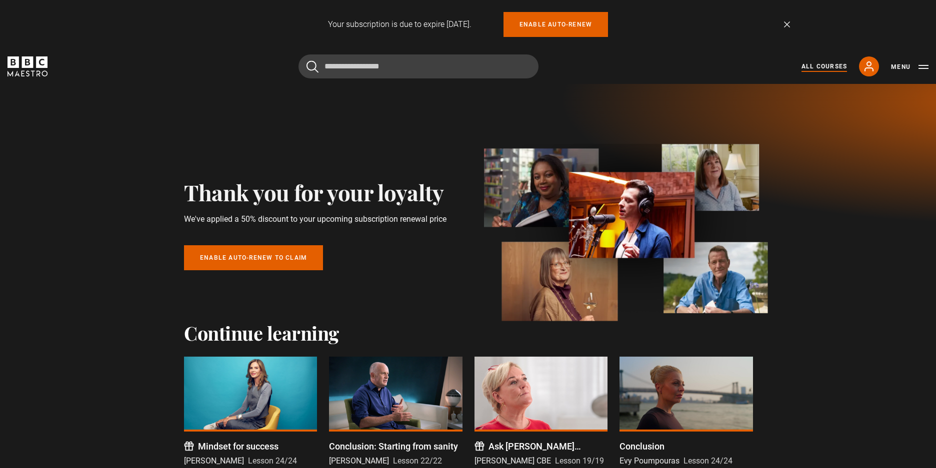
click at [832, 63] on link "All Courses" at bounding box center [823, 66] width 45 height 9
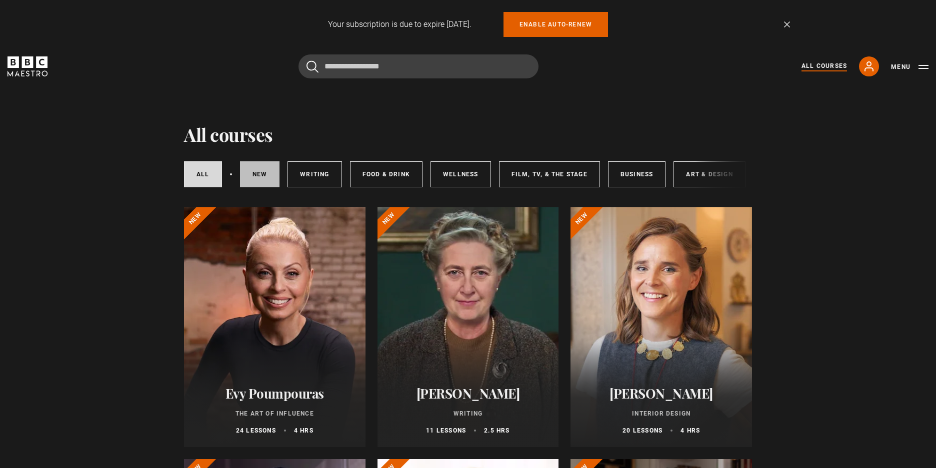
click at [254, 169] on link "New courses" at bounding box center [260, 174] width 40 height 26
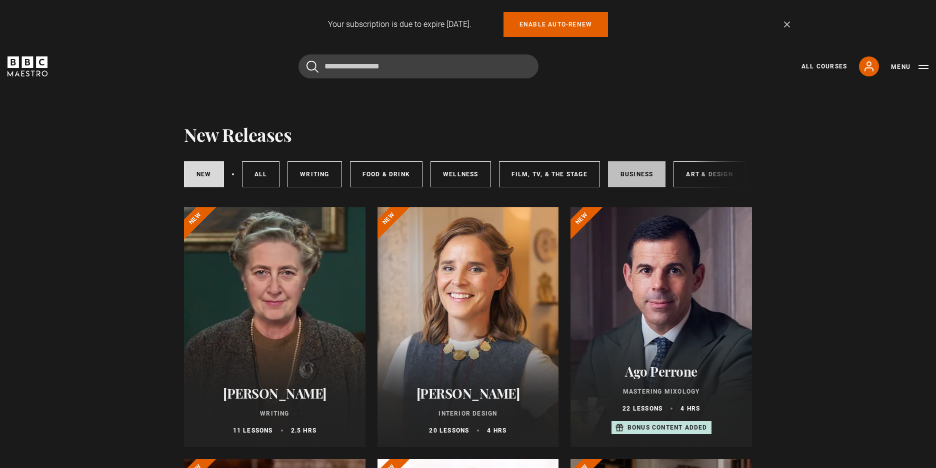
click at [656, 176] on link "Business" at bounding box center [637, 174] width 58 height 26
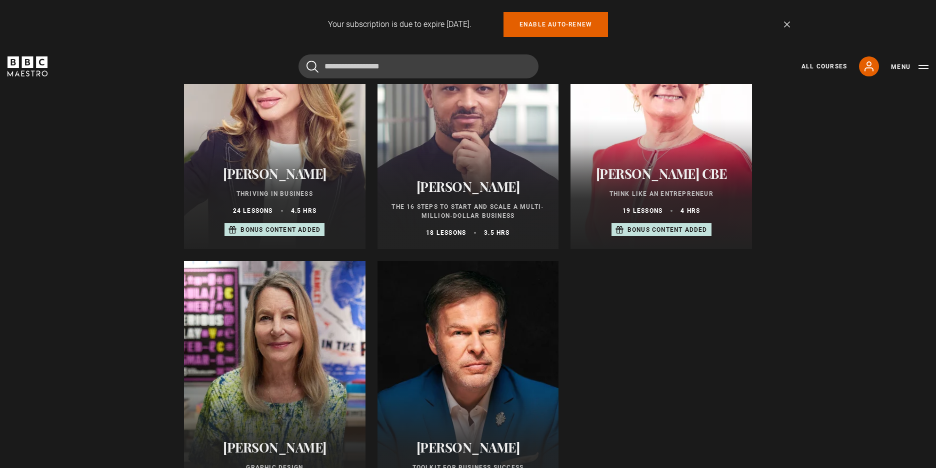
scroll to position [650, 0]
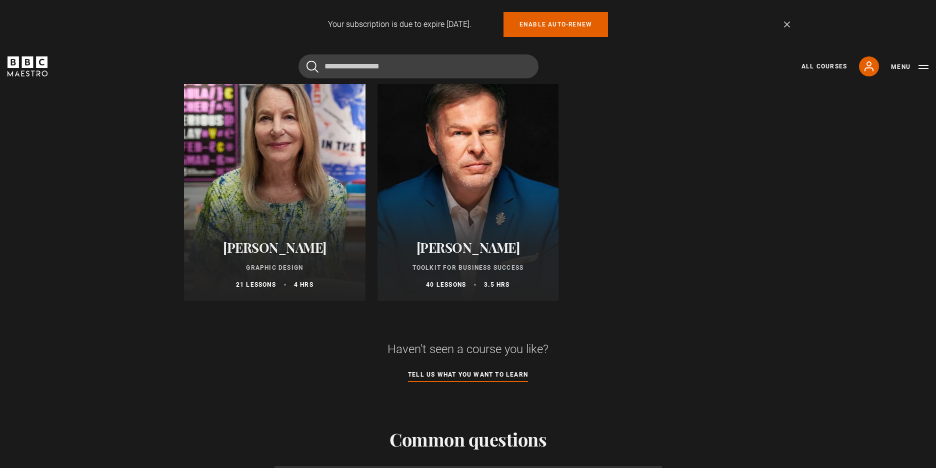
click at [475, 223] on div at bounding box center [467, 181] width 181 height 240
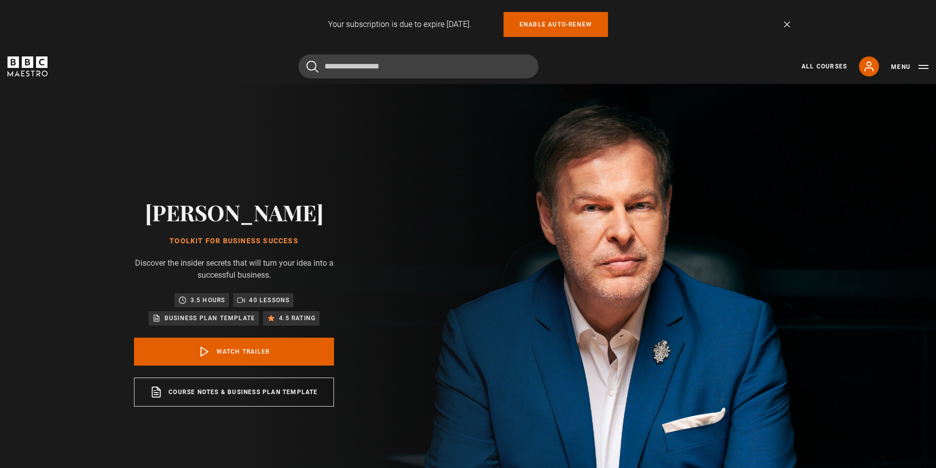
drag, startPoint x: 162, startPoint y: 237, endPoint x: 339, endPoint y: 237, distance: 177.5
click at [339, 237] on div "[PERSON_NAME] Toolkit for Business Success Discover the insider secrets that wi…" at bounding box center [234, 303] width 320 height 438
copy h1 "Toolkit for Business Success"
click at [841, 64] on link "All Courses" at bounding box center [823, 66] width 45 height 9
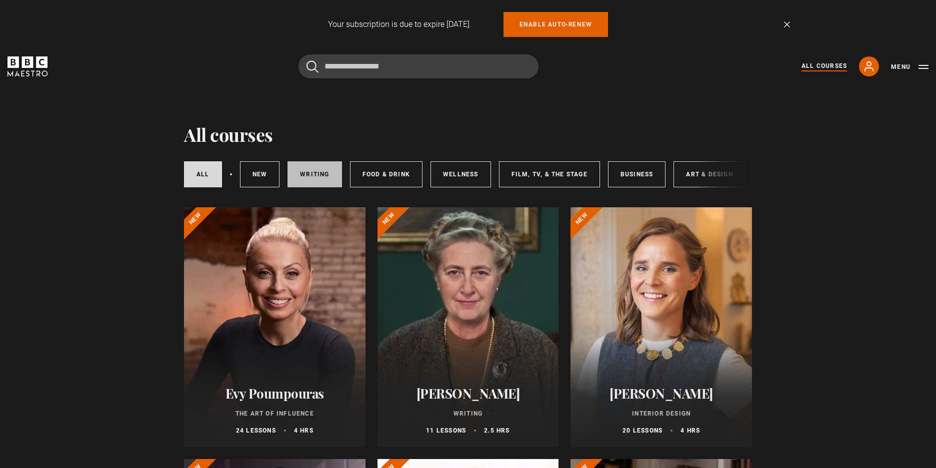
click at [302, 180] on link "Writing" at bounding box center [314, 174] width 54 height 26
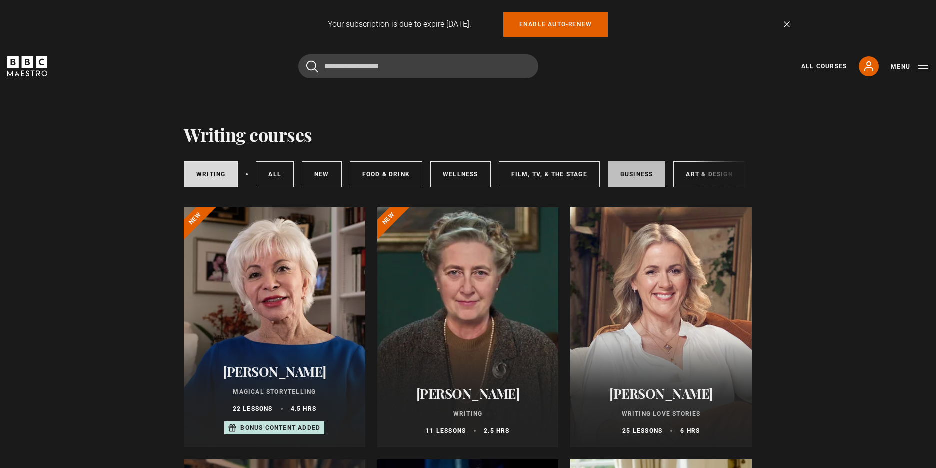
click at [611, 174] on link "Business" at bounding box center [637, 174] width 58 height 26
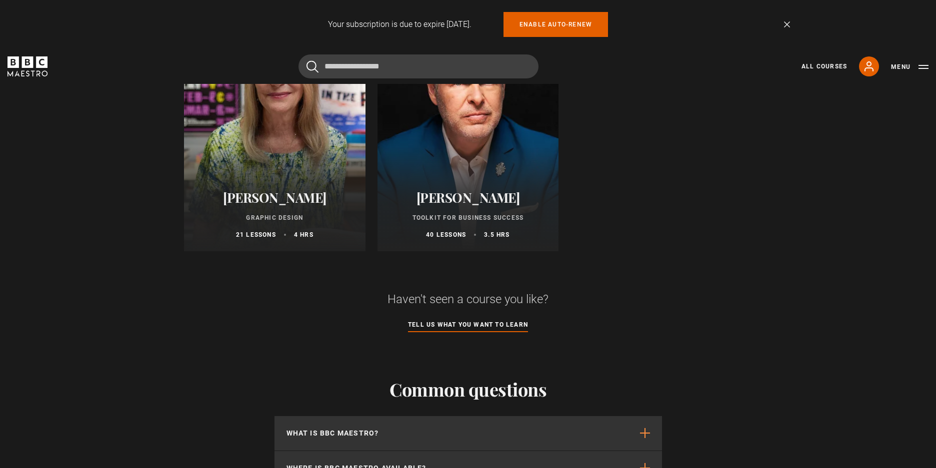
scroll to position [400, 0]
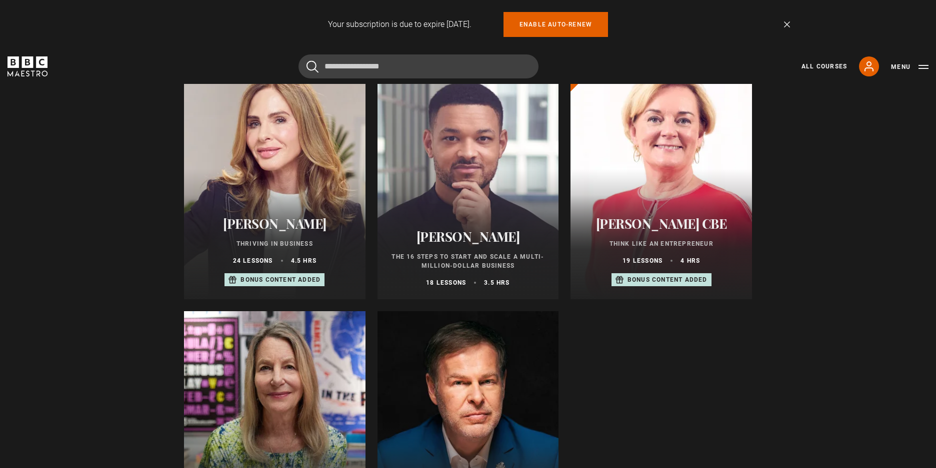
click at [479, 197] on div at bounding box center [467, 179] width 181 height 240
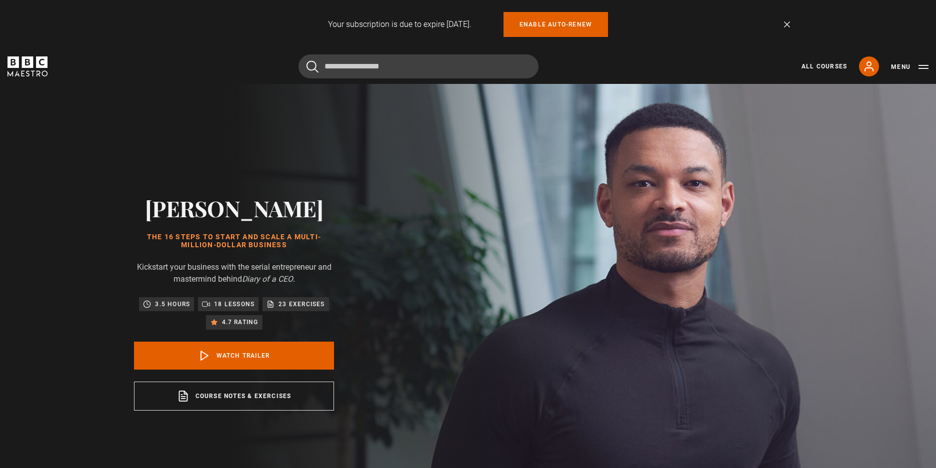
click at [149, 235] on h1 "The 16 Steps to Start and Scale a Multi-million-Dollar Business" at bounding box center [234, 241] width 200 height 16
drag, startPoint x: 0, startPoint y: 0, endPoint x: 334, endPoint y: 245, distance: 414.8
click at [334, 245] on div "Steven Bartlett The 16 Steps to Start and Scale a Multi-million-Dollar Business…" at bounding box center [234, 303] width 320 height 438
click at [169, 211] on h2 "[PERSON_NAME]" at bounding box center [234, 207] width 200 height 25
click at [159, 212] on h2 "[PERSON_NAME]" at bounding box center [234, 207] width 200 height 25
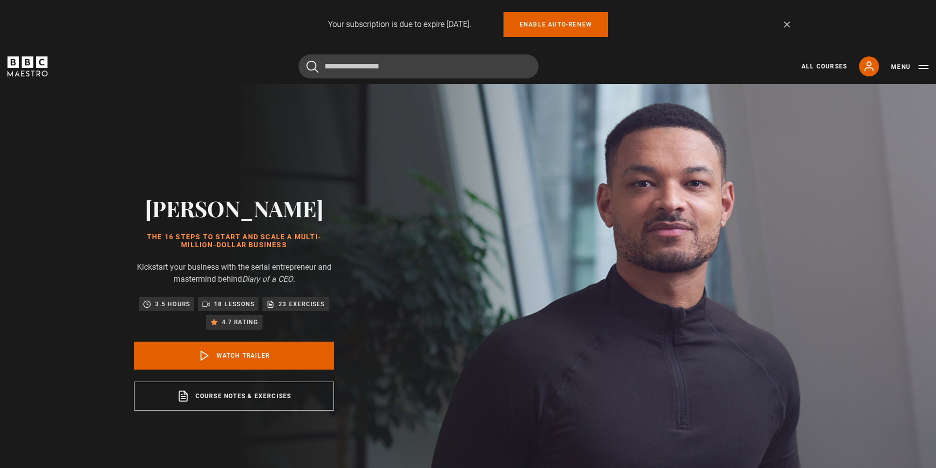
click at [159, 208] on h2 "[PERSON_NAME]" at bounding box center [234, 207] width 200 height 25
drag, startPoint x: 162, startPoint y: 212, endPoint x: 303, endPoint y: 254, distance: 147.0
click at [303, 254] on div "Steven Bartlett The 16 Steps to Start and Scale a Multi-million-Dollar Business…" at bounding box center [234, 302] width 200 height 215
copy div "Steven Bartlett The 16 Steps to Start and Scale a Multi-million-Dollar Business"
click at [167, 245] on h1 "The 16 Steps to Start and Scale a Multi-million-Dollar Business" at bounding box center [234, 241] width 200 height 16
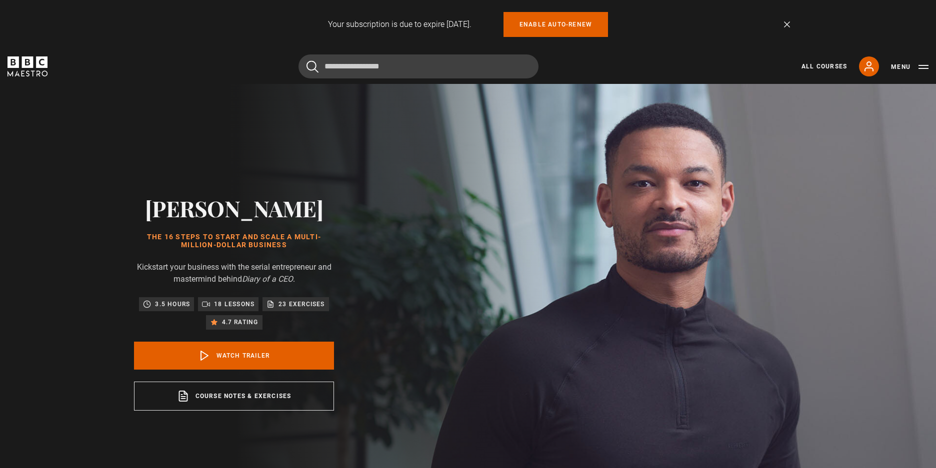
drag, startPoint x: 147, startPoint y: 236, endPoint x: 291, endPoint y: 248, distance: 144.0
click at [291, 248] on h1 "The 16 Steps to Start and Scale a Multi-million-Dollar Business" at bounding box center [234, 241] width 200 height 16
copy h1 "The 16 Steps to Start and Scale a Multi-million-Dollar Business"
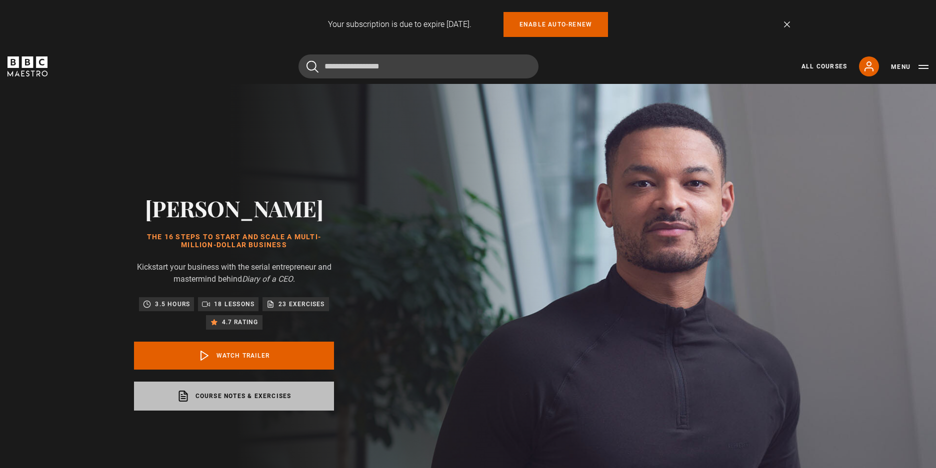
click at [254, 394] on link "Course notes & exercises opens in a new tab" at bounding box center [234, 396] width 200 height 29
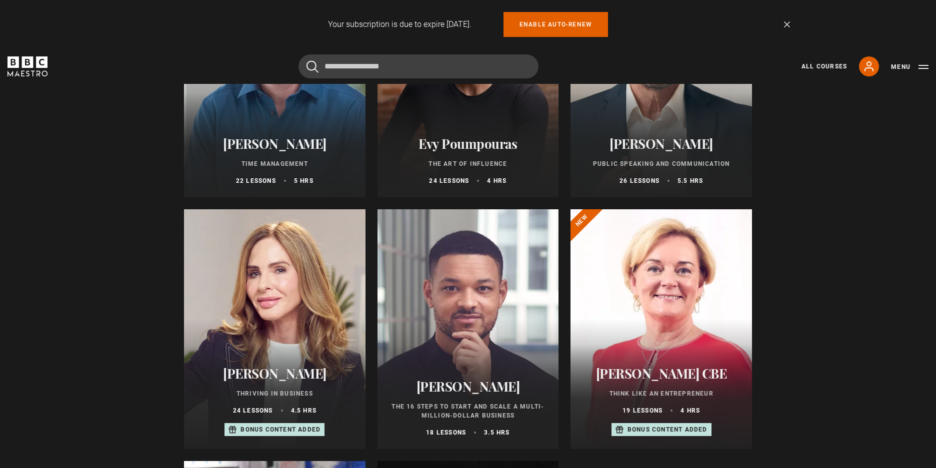
scroll to position [500, 0]
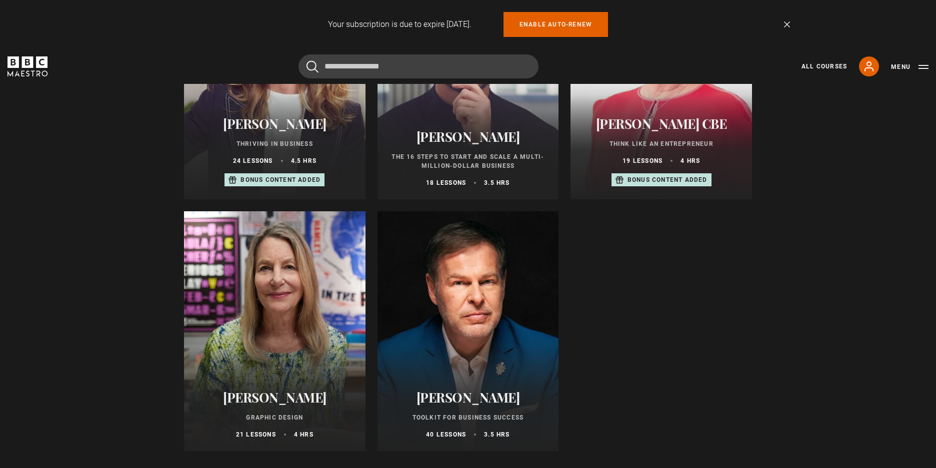
click at [475, 312] on div at bounding box center [467, 331] width 181 height 240
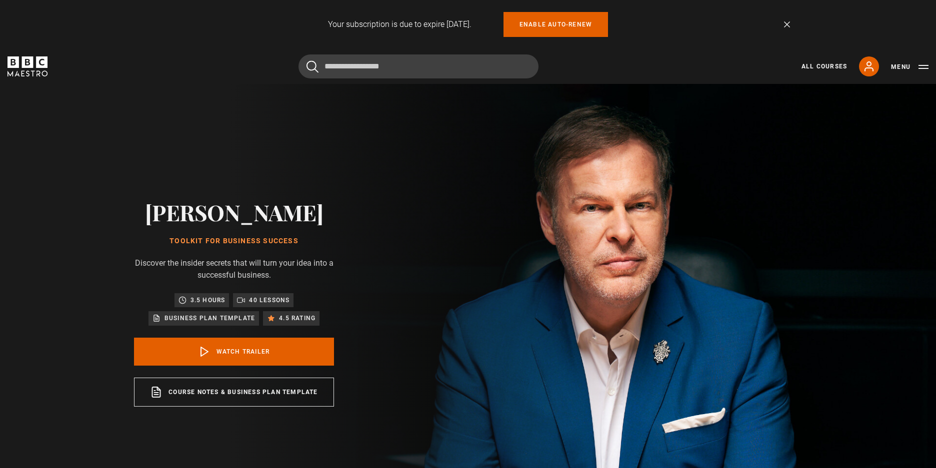
drag, startPoint x: 172, startPoint y: 241, endPoint x: 352, endPoint y: 241, distance: 180.0
click at [352, 241] on div "Peter Jones Toolkit for Business Success Discover the insider secrets that will…" at bounding box center [234, 303] width 320 height 438
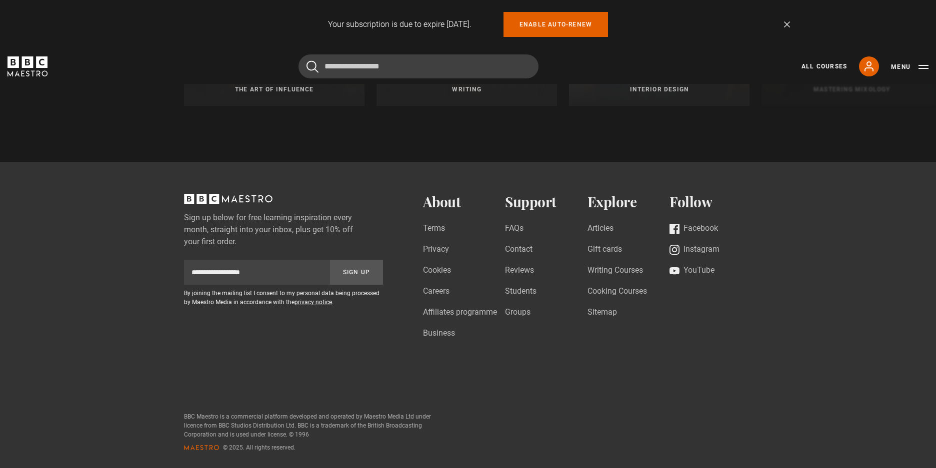
scroll to position [767, 0]
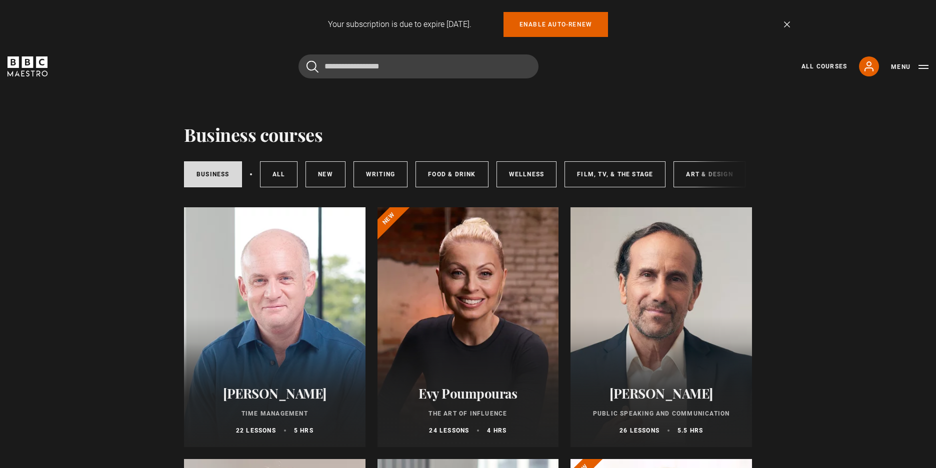
scroll to position [250, 0]
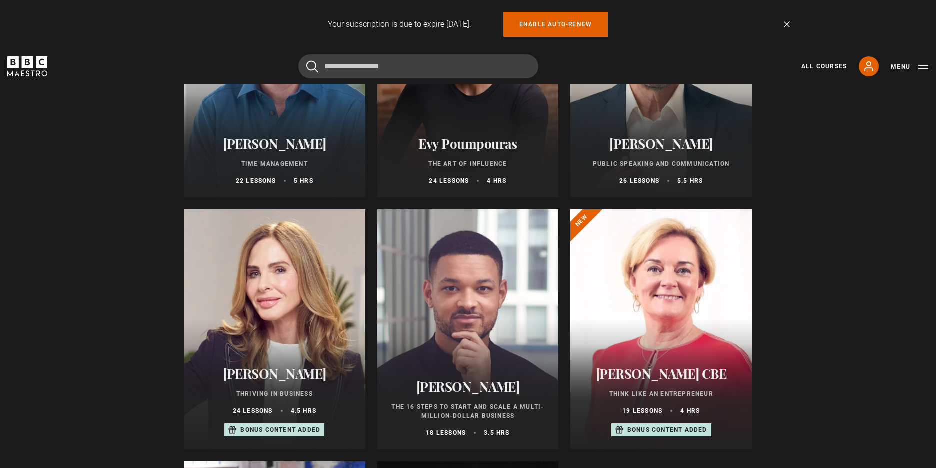
click at [475, 332] on div at bounding box center [467, 329] width 181 height 240
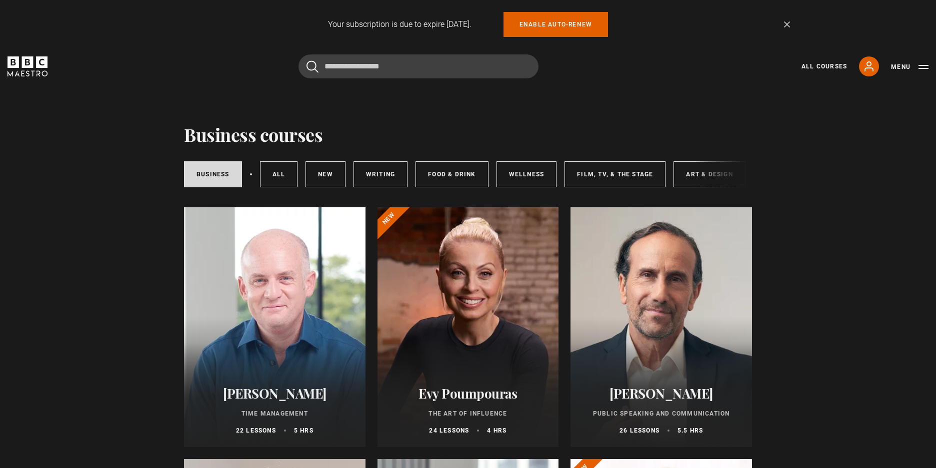
scroll to position [250, 0]
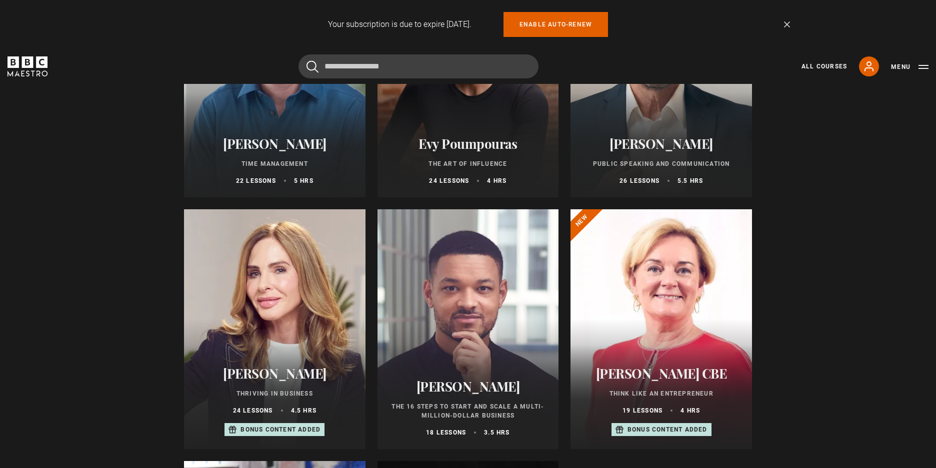
click at [672, 342] on div at bounding box center [660, 329] width 181 height 240
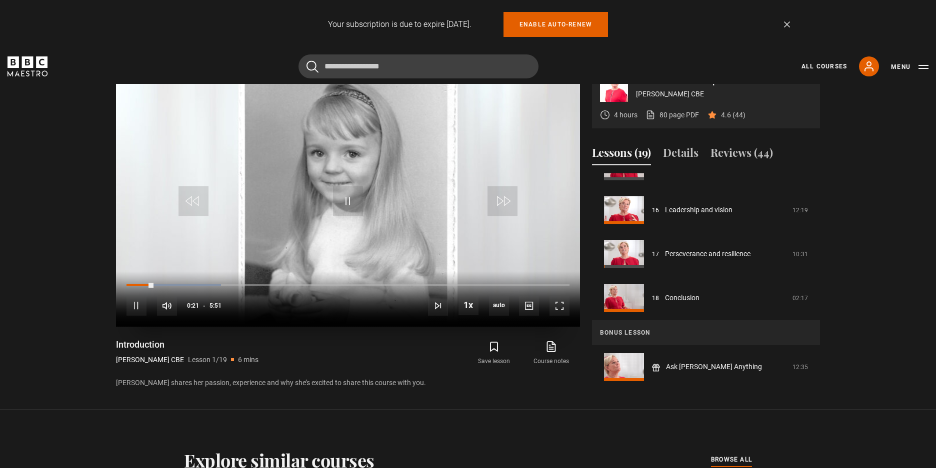
scroll to position [677, 0]
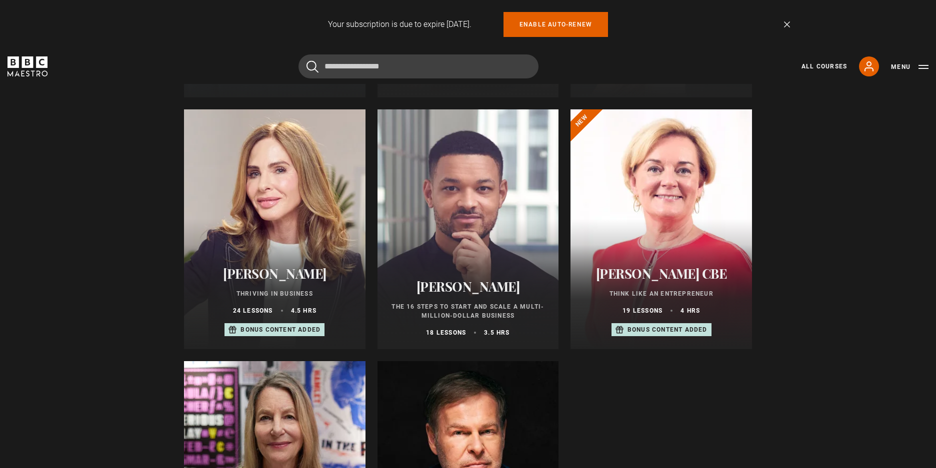
click at [443, 210] on div at bounding box center [467, 229] width 181 height 240
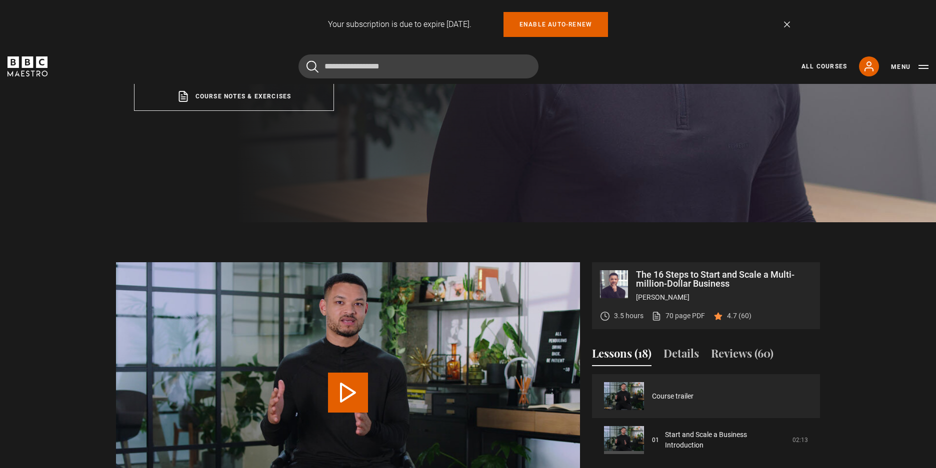
scroll to position [450, 0]
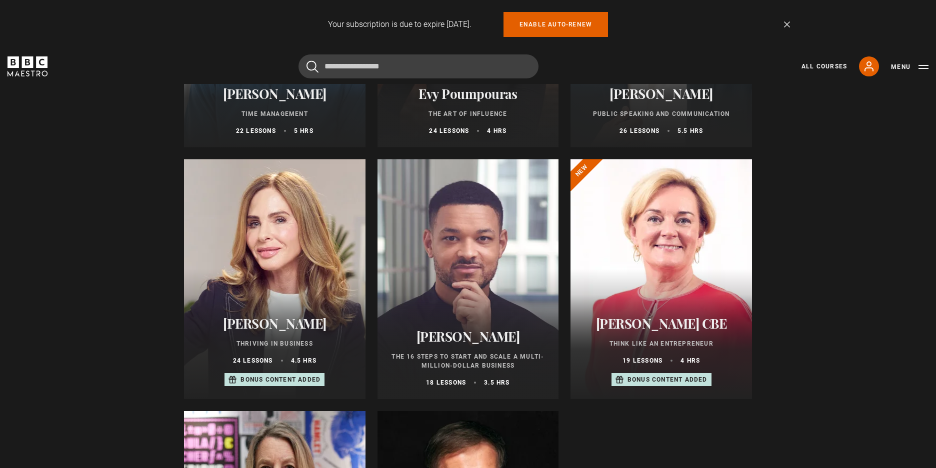
scroll to position [450, 0]
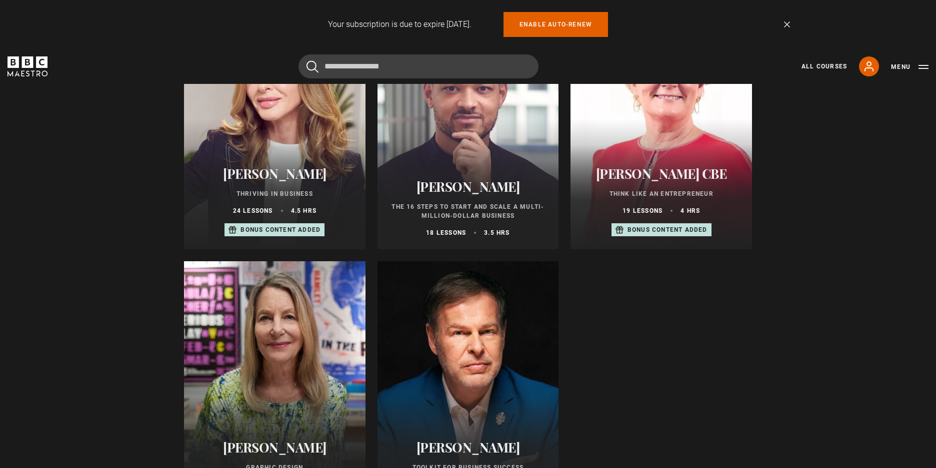
click at [468, 367] on div at bounding box center [467, 381] width 181 height 240
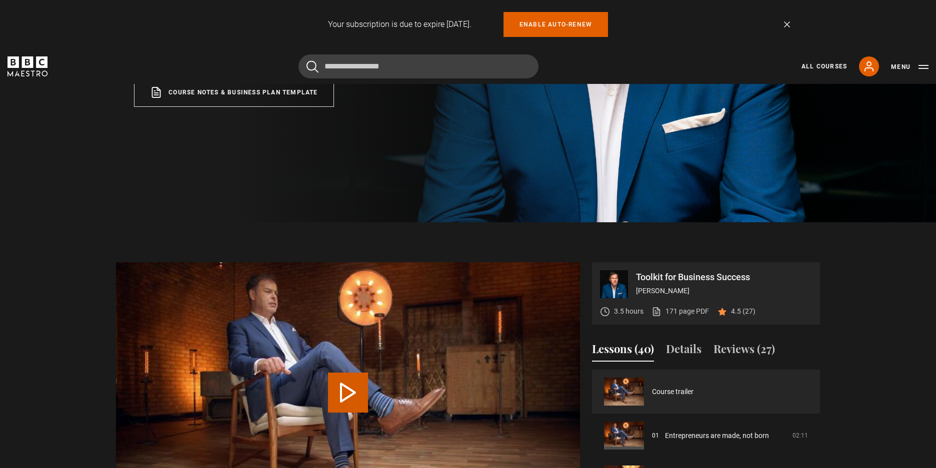
scroll to position [500, 0]
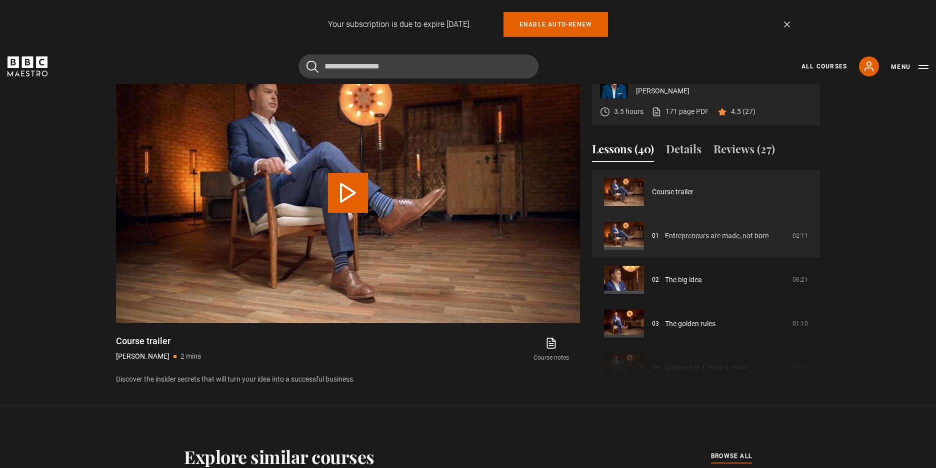
click at [665, 240] on link "Entrepreneurs are made, not born" at bounding box center [717, 236] width 104 height 10
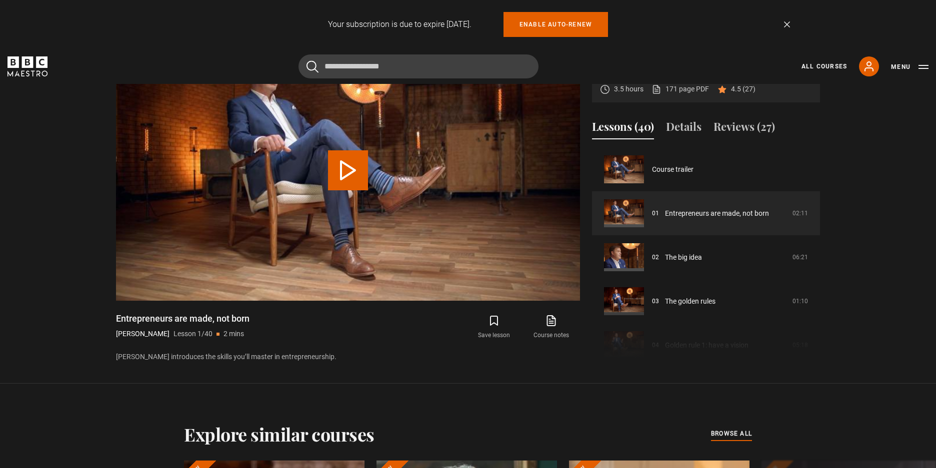
drag, startPoint x: 115, startPoint y: 318, endPoint x: 253, endPoint y: 320, distance: 138.0
click at [253, 320] on div "Toolkit for Business Success Peter Jones 3.5 hours 171 page PDF (opens in new t…" at bounding box center [468, 201] width 720 height 323
copy h1 "Entrepreneurs are made, not born"
click at [566, 288] on video "Video Player" at bounding box center [348, 170] width 464 height 261
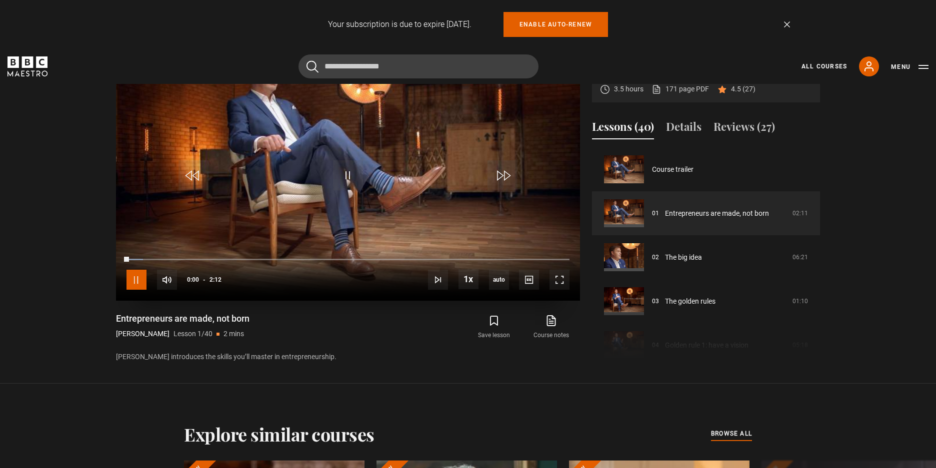
click at [140, 279] on span "Video Player" at bounding box center [136, 280] width 20 height 20
drag, startPoint x: 129, startPoint y: 257, endPoint x: 23, endPoint y: 276, distance: 107.2
click at [46, 266] on section "Toolkit for Business Success Peter Jones 3.5 hours 171 page PDF (opens in new t…" at bounding box center [468, 192] width 936 height 384
click at [562, 279] on span "Video Player" at bounding box center [559, 280] width 20 height 20
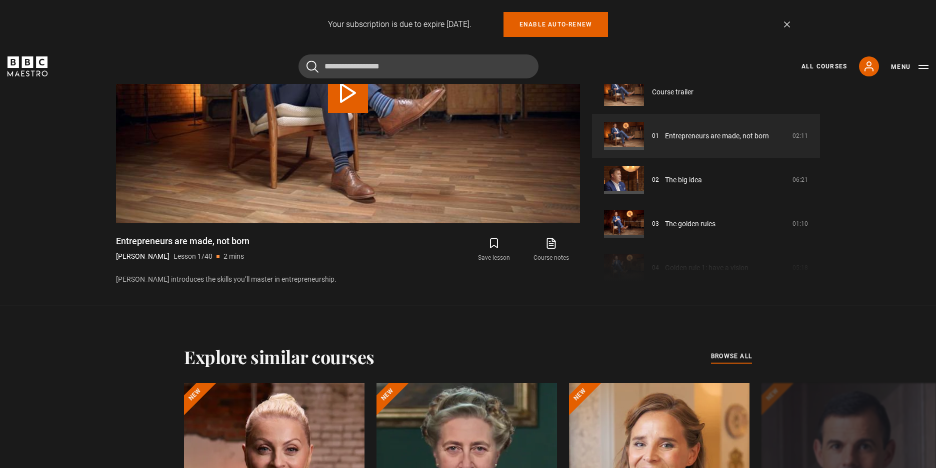
scroll to position [500, 0]
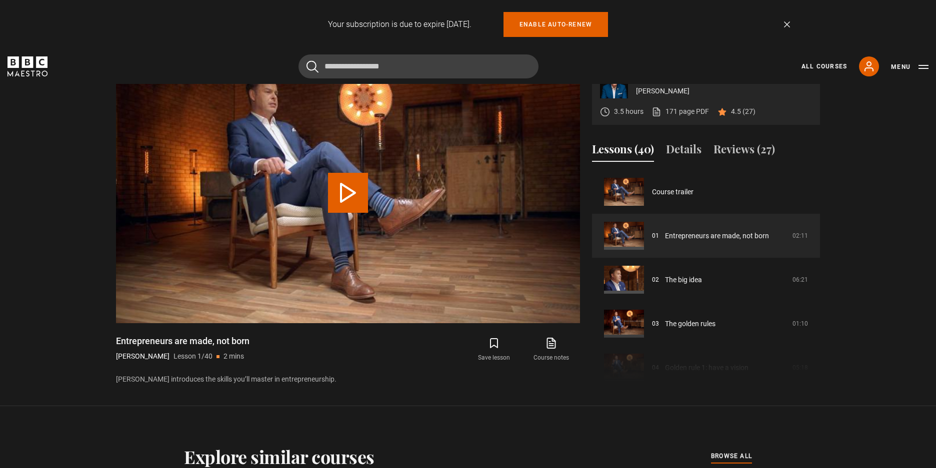
drag, startPoint x: 116, startPoint y: 339, endPoint x: 262, endPoint y: 342, distance: 145.5
click at [262, 342] on div "Entrepreneurs are made, not born [PERSON_NAME] Lesson 1/40 2 mins" at bounding box center [234, 349] width 236 height 29
copy h1 "Entrepreneurs are made, not born"
